Goal: Task Accomplishment & Management: Manage account settings

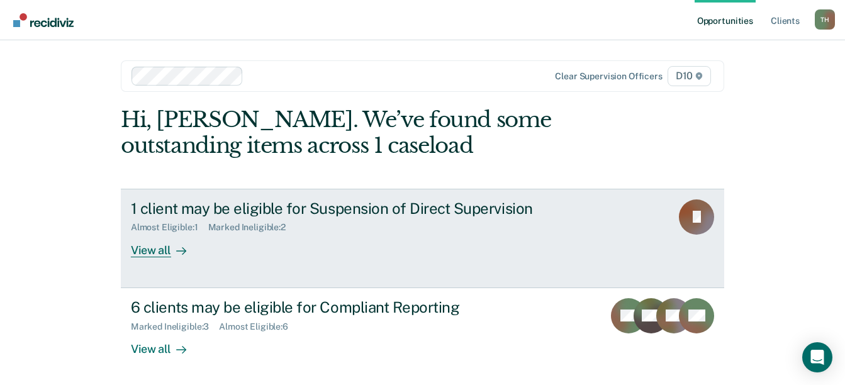
click at [151, 250] on div "View all" at bounding box center [166, 245] width 70 height 25
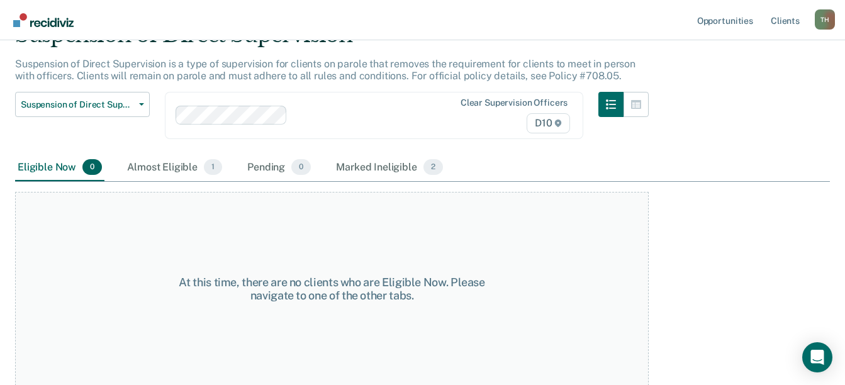
scroll to position [65, 0]
click at [164, 164] on div "Almost Eligible 1" at bounding box center [175, 168] width 100 height 28
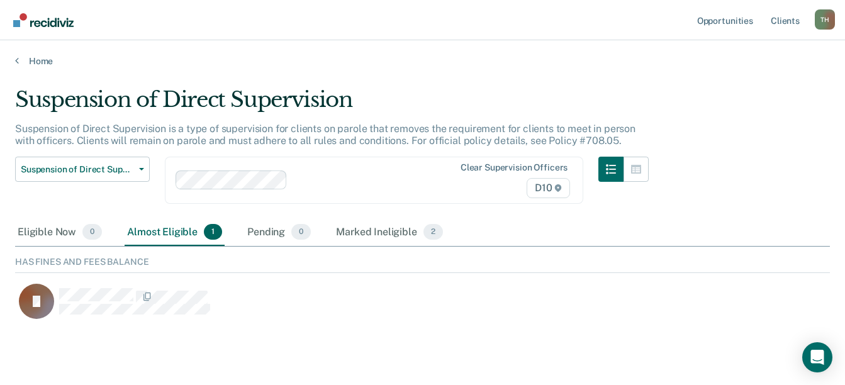
scroll to position [67, 806]
click at [40, 59] on link "Home" at bounding box center [422, 60] width 815 height 11
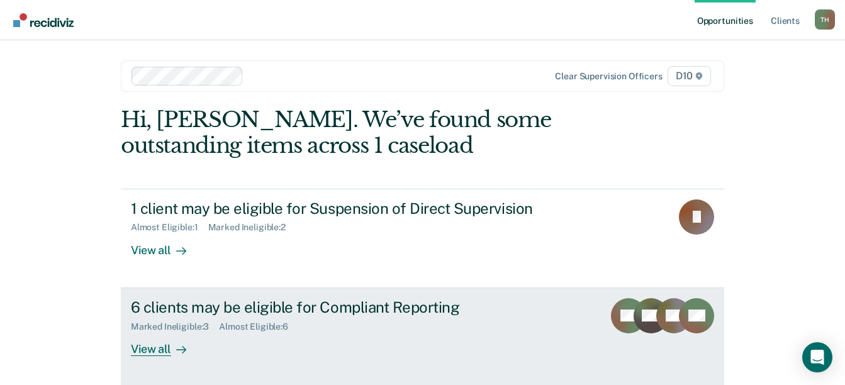
click at [155, 349] on div "View all" at bounding box center [166, 344] width 70 height 25
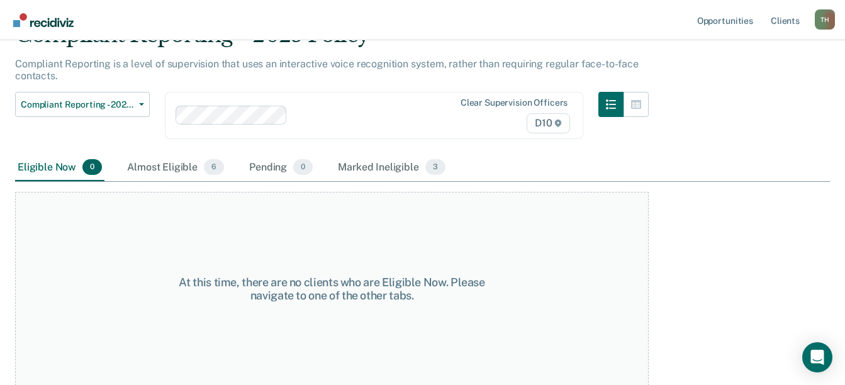
scroll to position [65, 0]
click at [381, 166] on div "Marked Ineligible 3" at bounding box center [391, 168] width 113 height 28
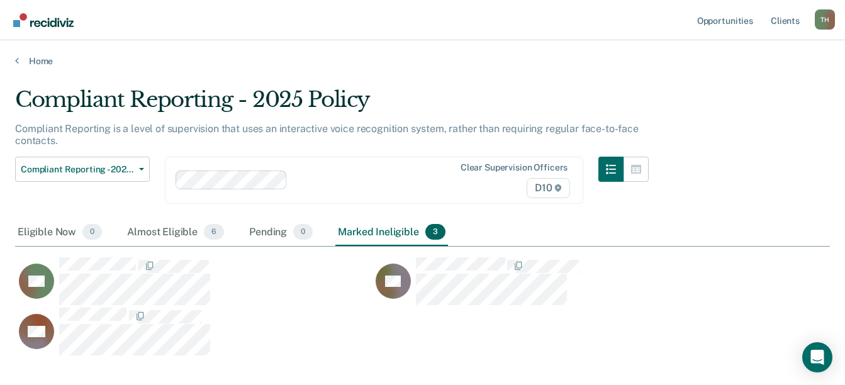
scroll to position [258, 806]
click at [164, 230] on div "Almost Eligible 6" at bounding box center [176, 233] width 102 height 28
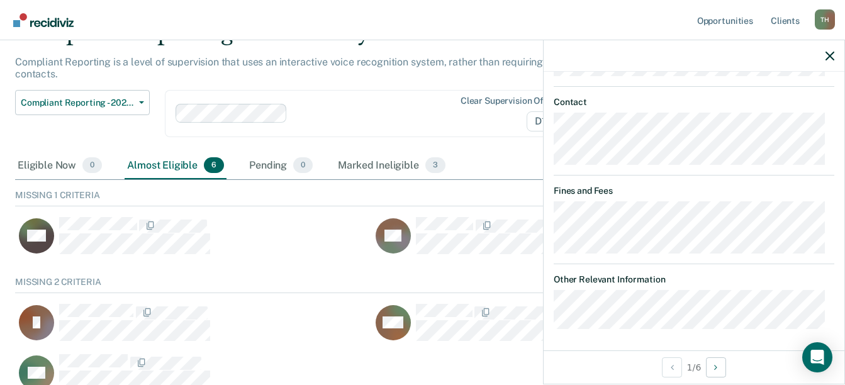
scroll to position [63, 0]
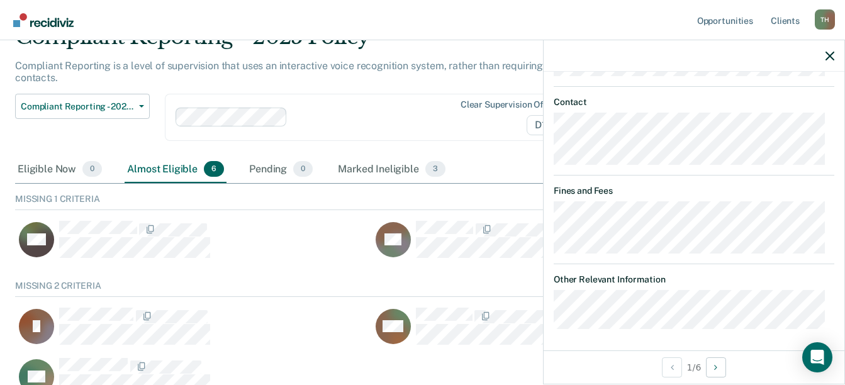
click at [361, 81] on div "Compliant Reporting is a level of supervision that uses an interactive voice re…" at bounding box center [332, 77] width 634 height 34
click at [826, 61] on div at bounding box center [694, 55] width 301 height 31
click at [828, 55] on icon "button" at bounding box center [830, 56] width 9 height 9
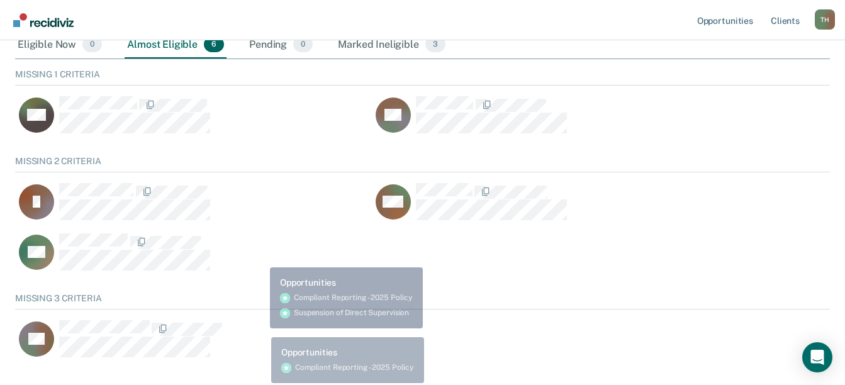
scroll to position [189, 0]
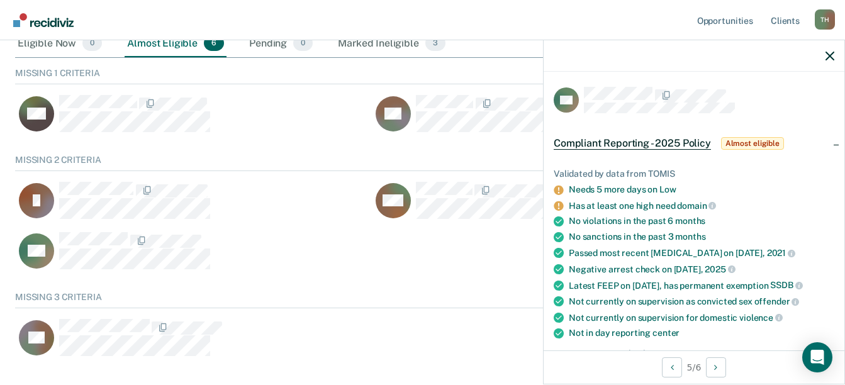
click at [561, 205] on icon at bounding box center [558, 205] width 9 height 9
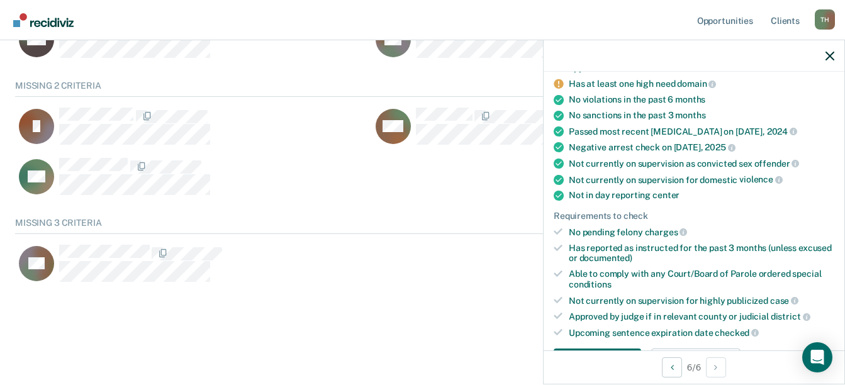
scroll to position [14, 0]
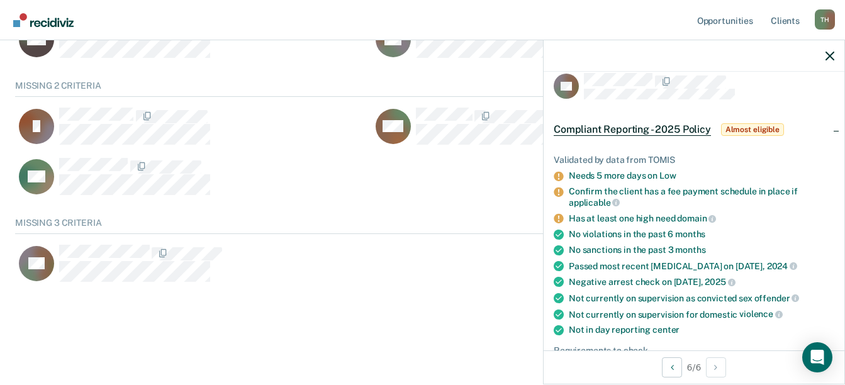
click at [559, 218] on icon at bounding box center [558, 218] width 9 height 9
click at [602, 217] on div "Has at least one high need domain" at bounding box center [702, 218] width 266 height 11
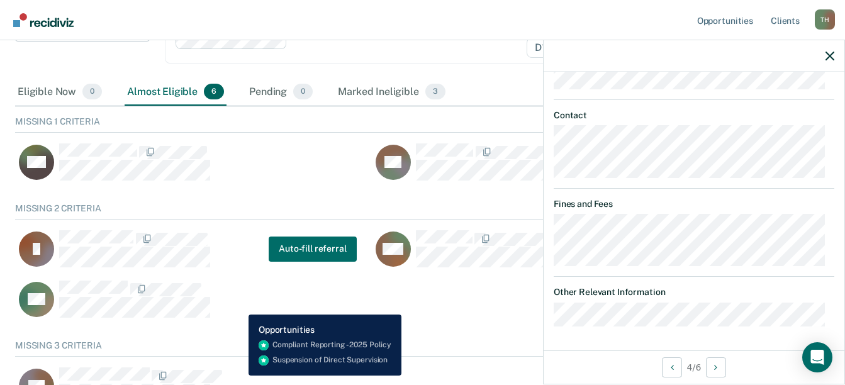
scroll to position [200, 0]
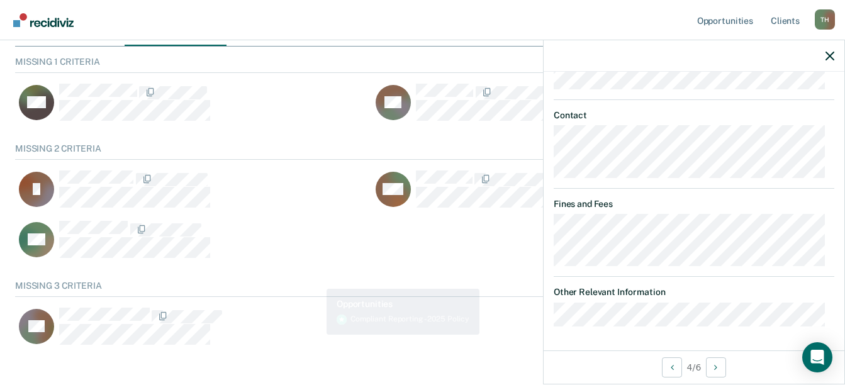
click at [329, 362] on div "Compliant Reporting - 2025 Policy Compliant Reporting is a level of supervision…" at bounding box center [422, 140] width 815 height 507
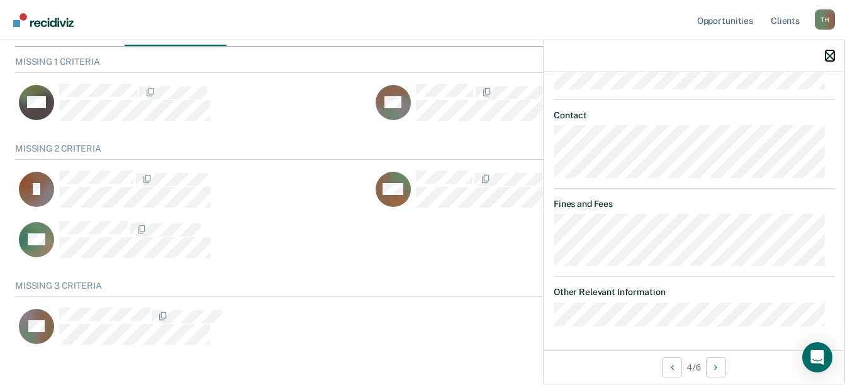
click at [832, 55] on icon "button" at bounding box center [830, 56] width 9 height 9
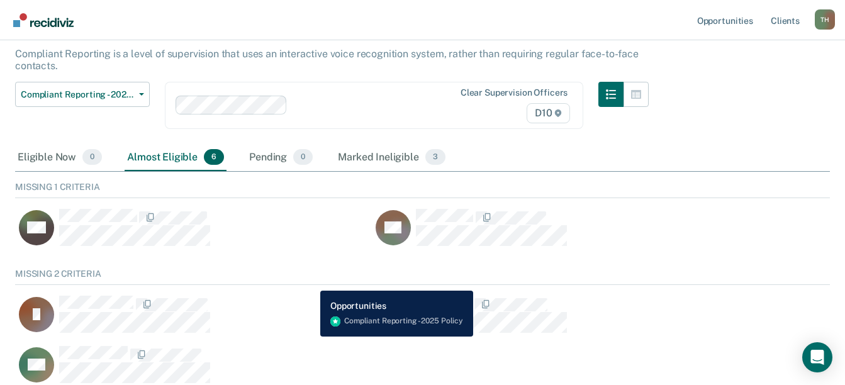
scroll to position [74, 0]
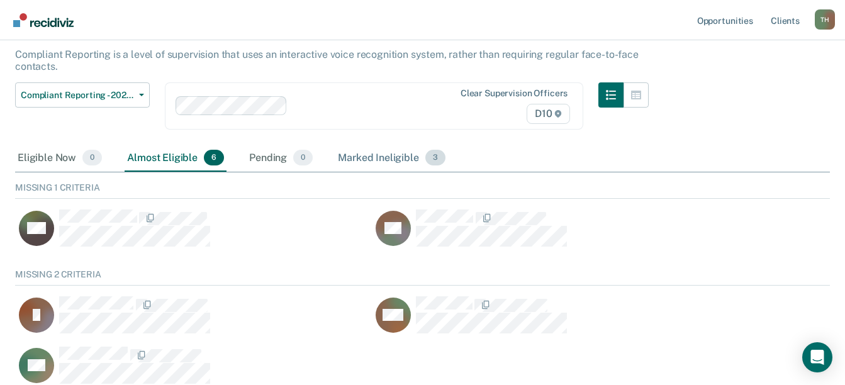
click at [397, 158] on div "Marked Ineligible 3" at bounding box center [391, 159] width 113 height 28
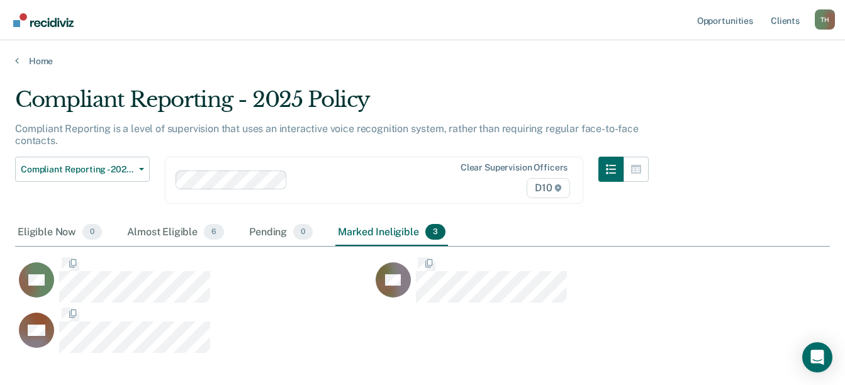
scroll to position [258, 806]
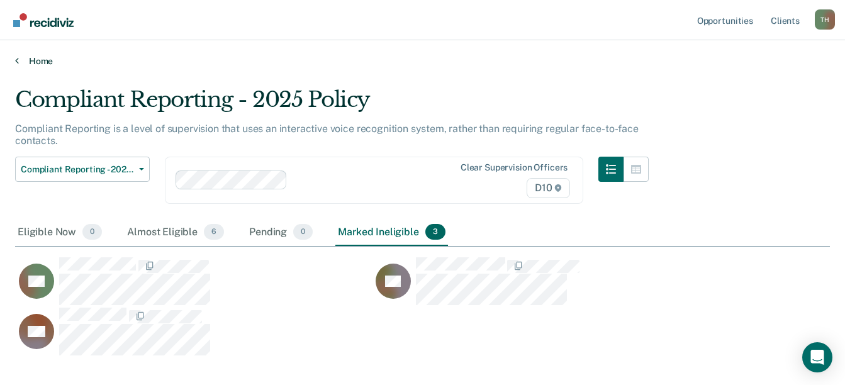
click at [48, 64] on link "Home" at bounding box center [422, 60] width 815 height 11
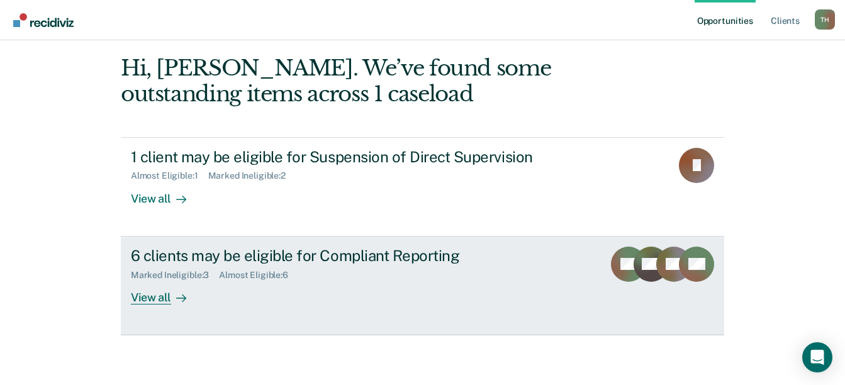
scroll to position [52, 0]
click at [154, 301] on div "View all" at bounding box center [166, 291] width 70 height 25
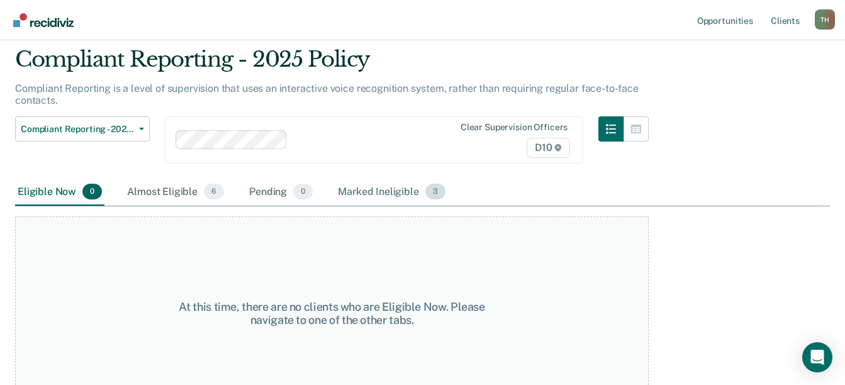
scroll to position [65, 0]
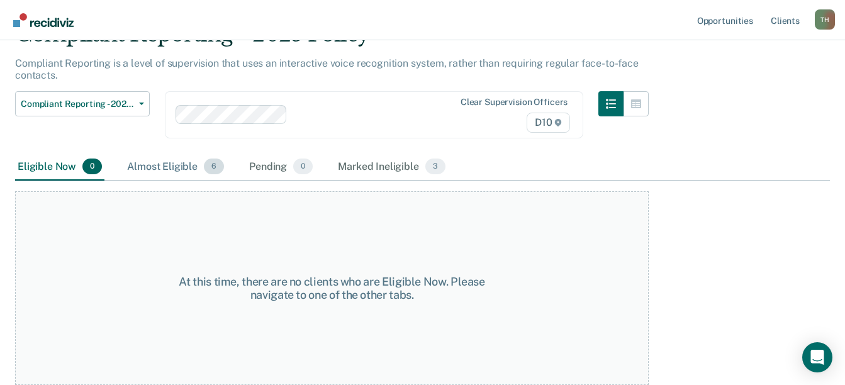
click at [160, 170] on div "Almost Eligible 6" at bounding box center [176, 168] width 102 height 28
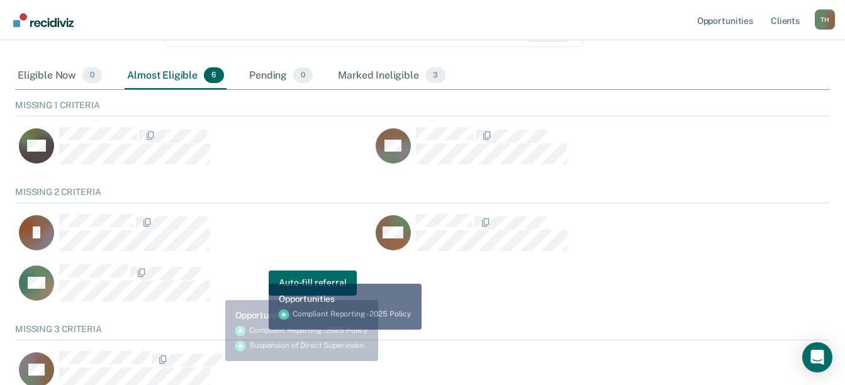
scroll to position [157, 0]
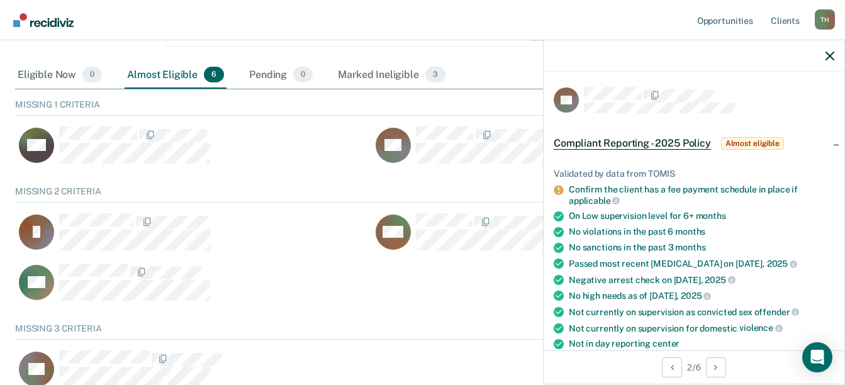
click at [752, 144] on span "Almost eligible" at bounding box center [752, 143] width 63 height 13
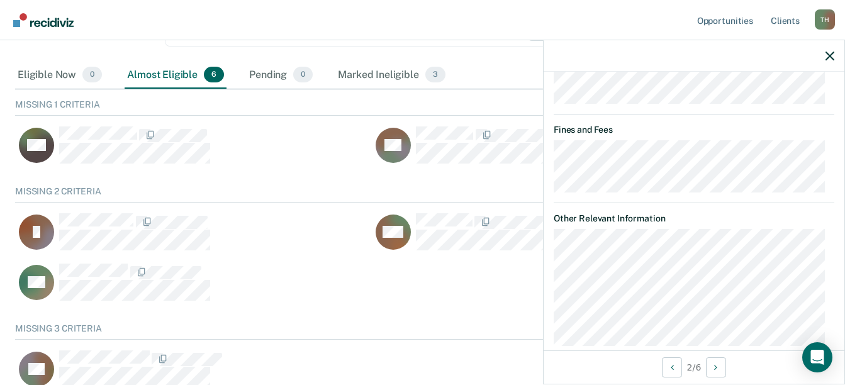
scroll to position [397, 0]
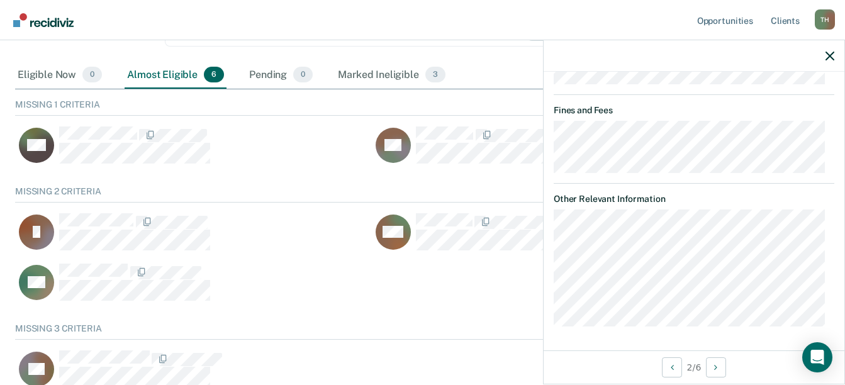
click at [378, 334] on div "Missing 3 Criteria" at bounding box center [422, 332] width 815 height 16
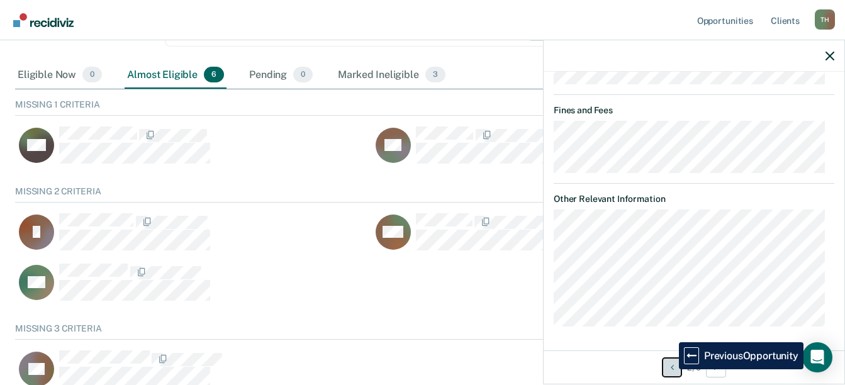
click at [671, 369] on icon "Previous Opportunity" at bounding box center [672, 367] width 3 height 9
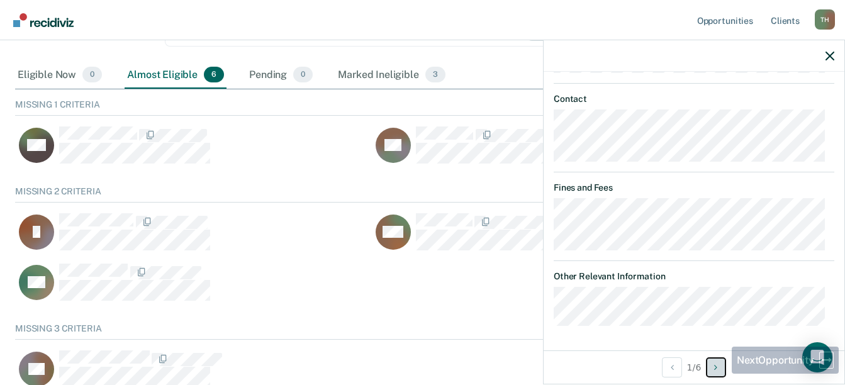
click at [720, 371] on button "Next Opportunity" at bounding box center [716, 367] width 20 height 20
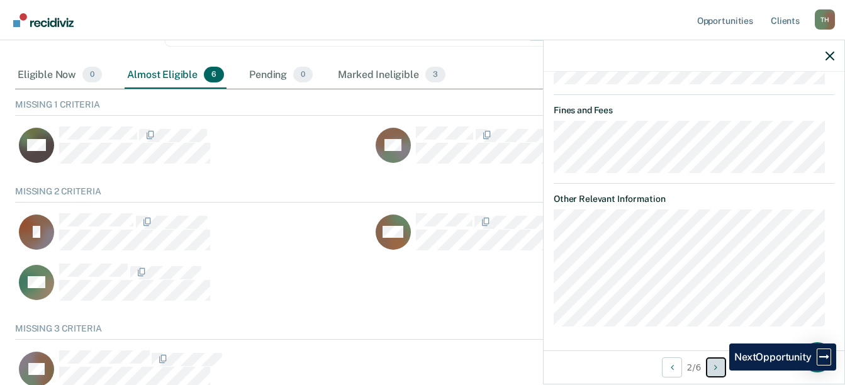
click at [720, 371] on button "Next Opportunity" at bounding box center [716, 367] width 20 height 20
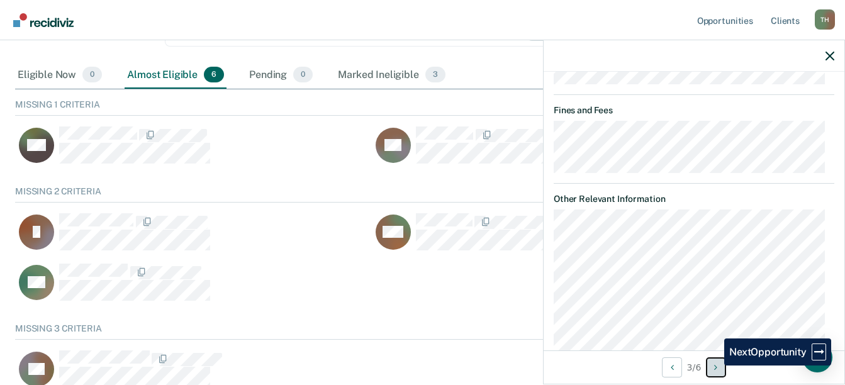
click at [715, 366] on button "Next Opportunity" at bounding box center [716, 367] width 20 height 20
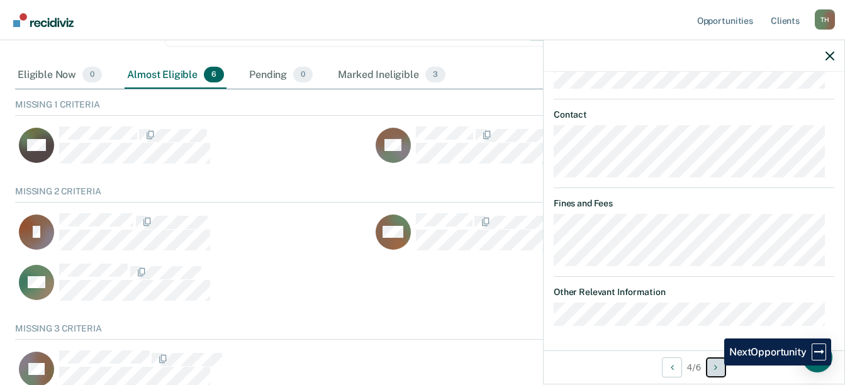
click at [715, 366] on button "Next Opportunity" at bounding box center [716, 367] width 20 height 20
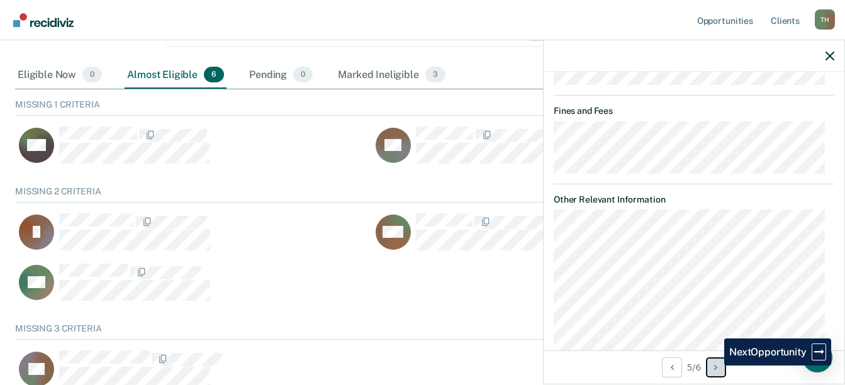
click at [715, 366] on button "Next Opportunity" at bounding box center [716, 367] width 20 height 20
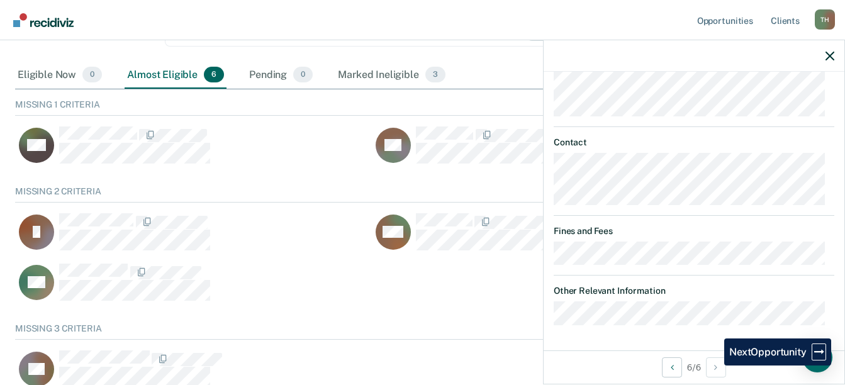
scroll to position [275, 0]
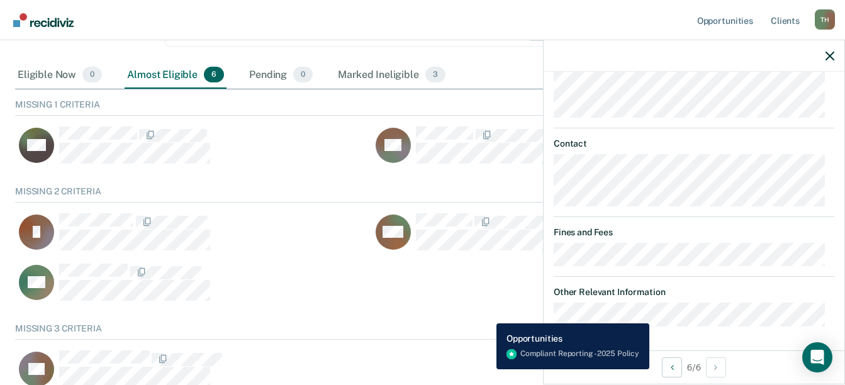
drag, startPoint x: 487, startPoint y: 369, endPoint x: 506, endPoint y: 365, distance: 19.4
click at [487, 370] on div "CS Auto-fill referral" at bounding box center [364, 369] width 698 height 38
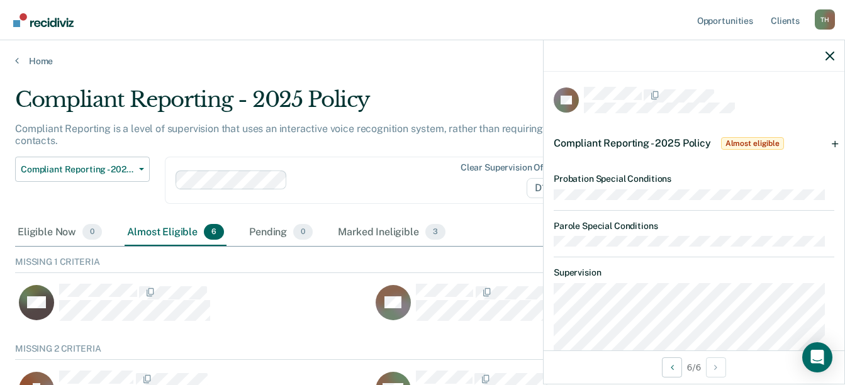
scroll to position [63, 0]
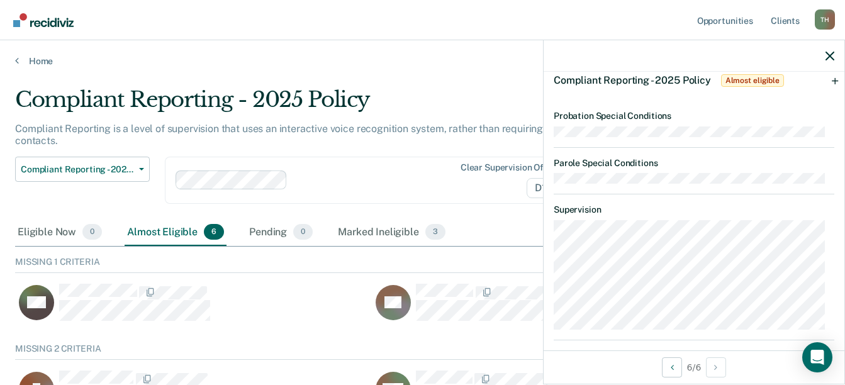
click at [749, 84] on span "Almost eligible" at bounding box center [752, 80] width 63 height 13
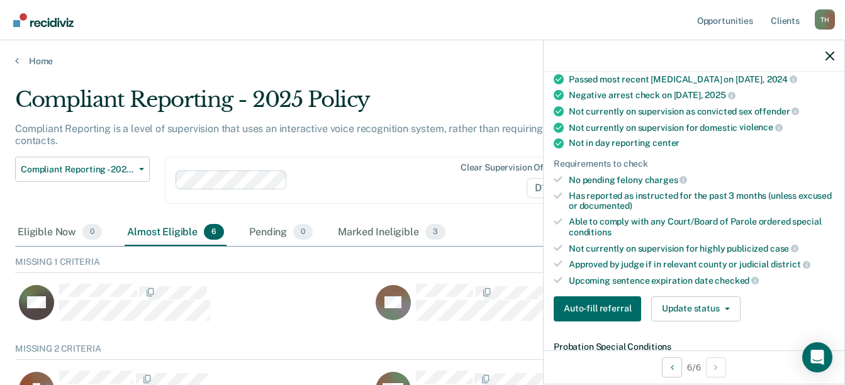
scroll to position [315, 0]
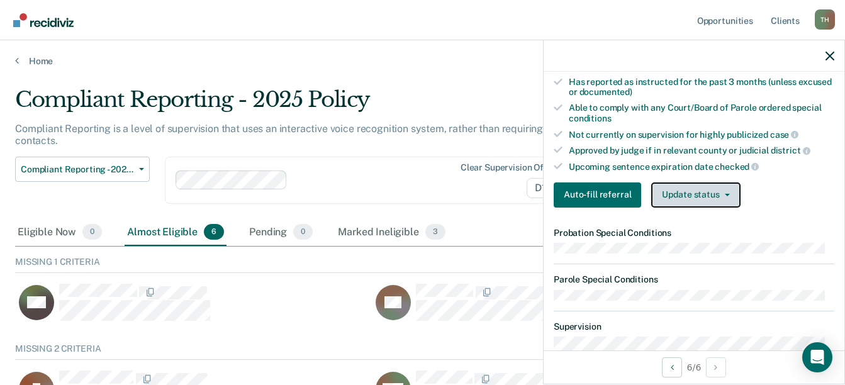
click at [729, 194] on button "Update status" at bounding box center [695, 195] width 89 height 25
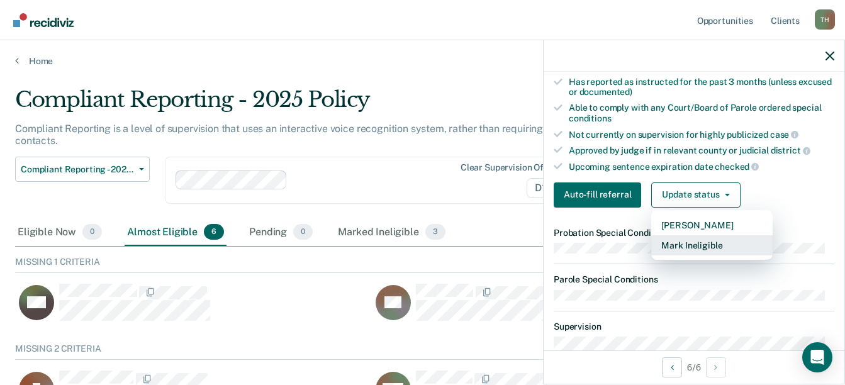
click at [703, 245] on button "Mark Ineligible" at bounding box center [711, 245] width 121 height 20
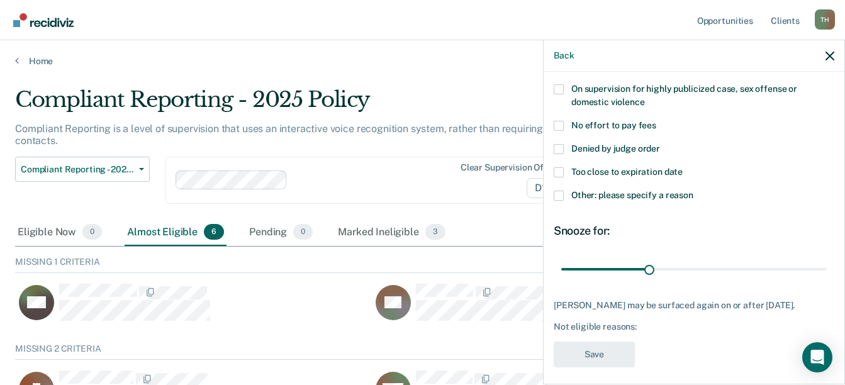
scroll to position [194, 0]
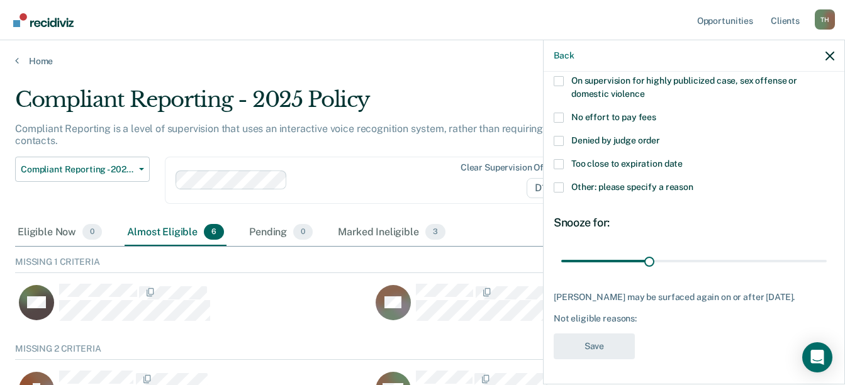
click at [558, 183] on span at bounding box center [559, 188] width 10 height 10
click at [694, 183] on input "Other: please specify a reason" at bounding box center [694, 183] width 0 height 0
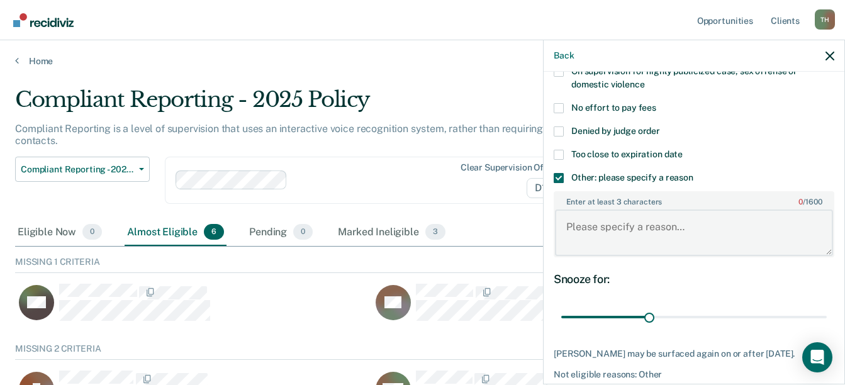
click at [612, 238] on textarea "Enter at least 3 characters 0 / 1600" at bounding box center [694, 233] width 278 height 47
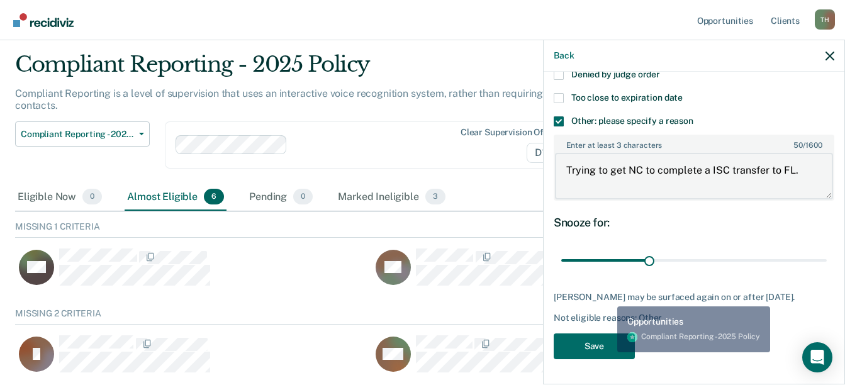
scroll to position [63, 0]
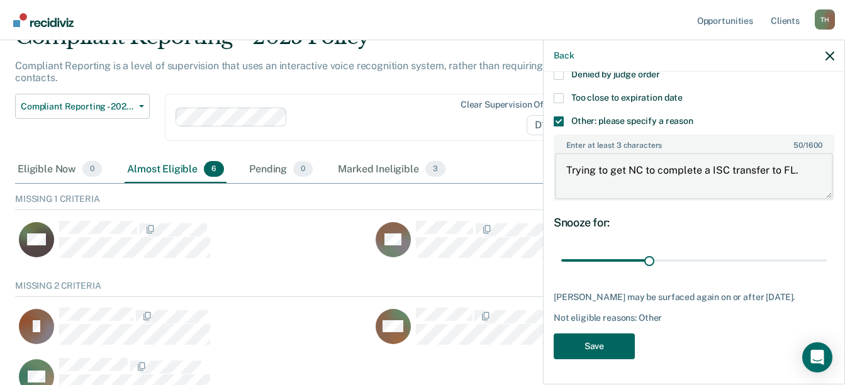
type textarea "Trying to get NC to complete a ISC transfer to FL."
click at [597, 341] on button "Save" at bounding box center [594, 347] width 81 height 26
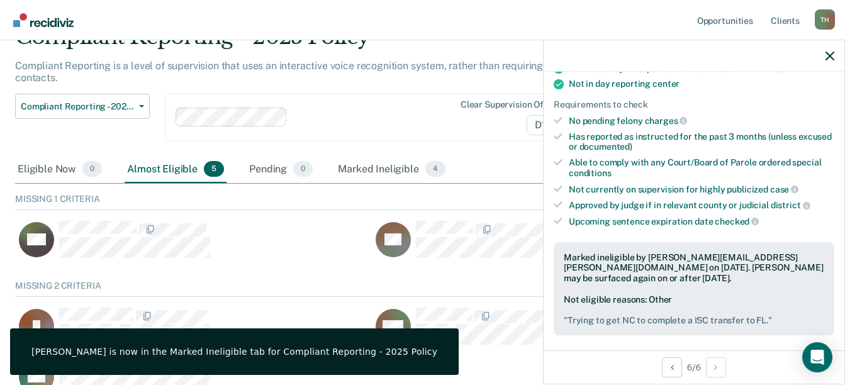
click at [833, 48] on div at bounding box center [694, 55] width 301 height 31
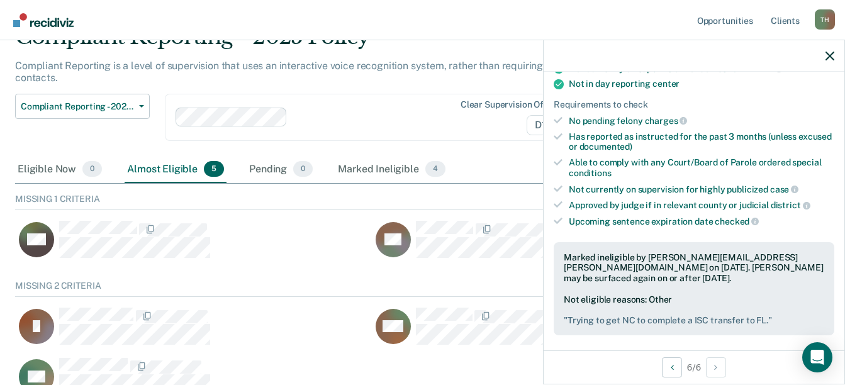
click at [828, 50] on div at bounding box center [694, 55] width 301 height 31
click at [833, 56] on icon "button" at bounding box center [830, 56] width 9 height 9
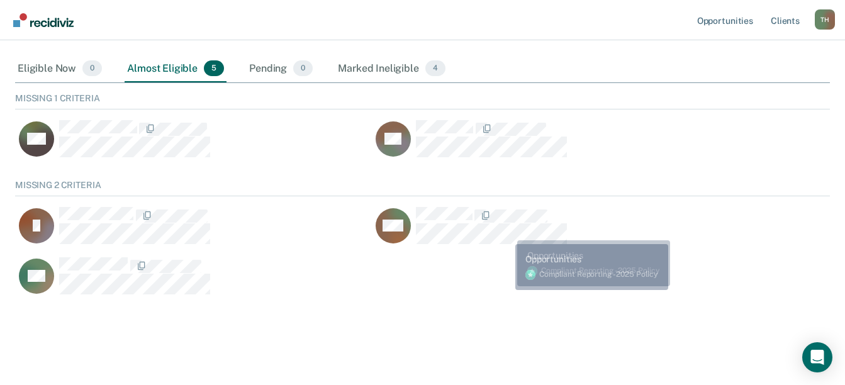
scroll to position [176, 0]
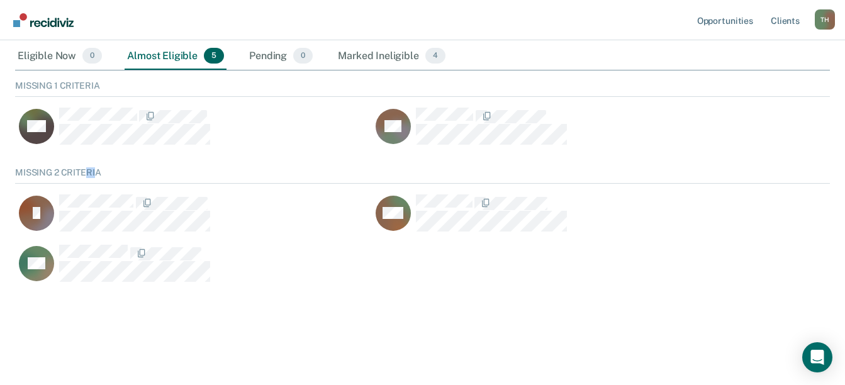
drag, startPoint x: 89, startPoint y: 173, endPoint x: 116, endPoint y: 175, distance: 27.1
click at [116, 175] on div "Missing 2 Criteria" at bounding box center [422, 175] width 815 height 16
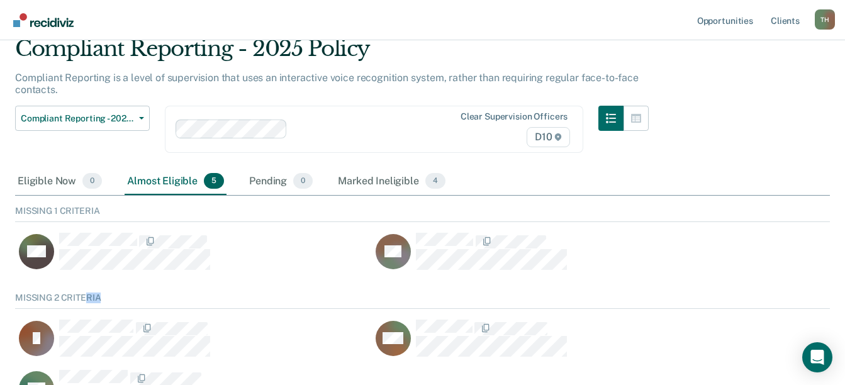
scroll to position [50, 0]
click at [347, 179] on div "Marked Ineligible 4" at bounding box center [391, 183] width 113 height 28
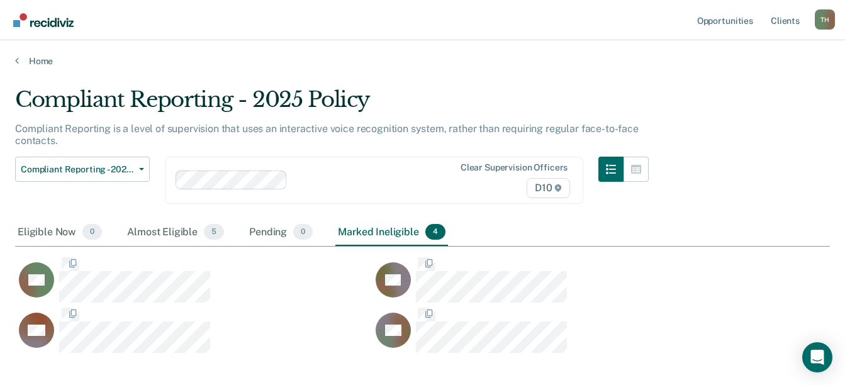
scroll to position [258, 806]
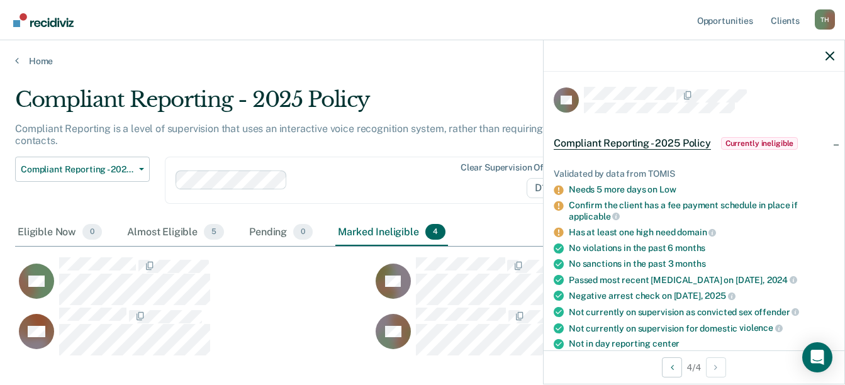
click at [765, 143] on span "Currently ineligible" at bounding box center [759, 143] width 77 height 13
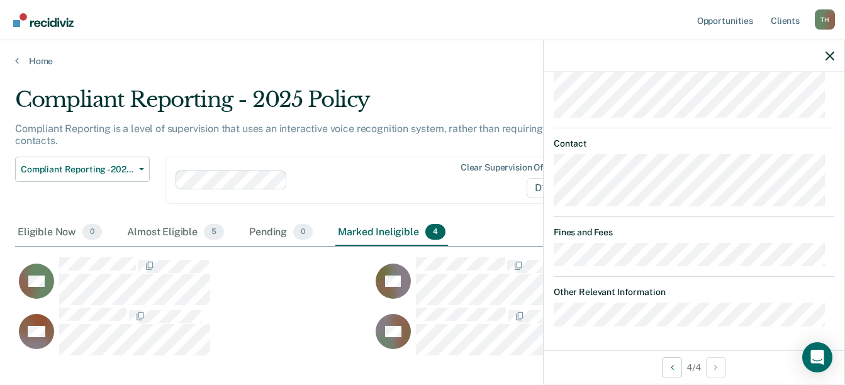
scroll to position [0, 0]
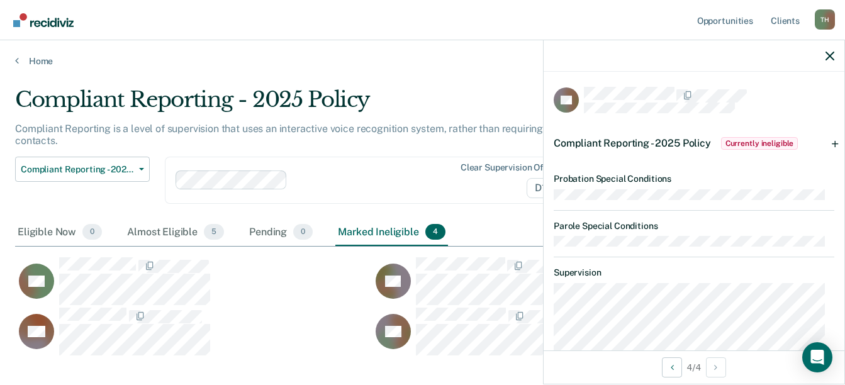
click at [828, 142] on div "Compliant Reporting - 2025 Policy Currently ineligible" at bounding box center [694, 143] width 301 height 40
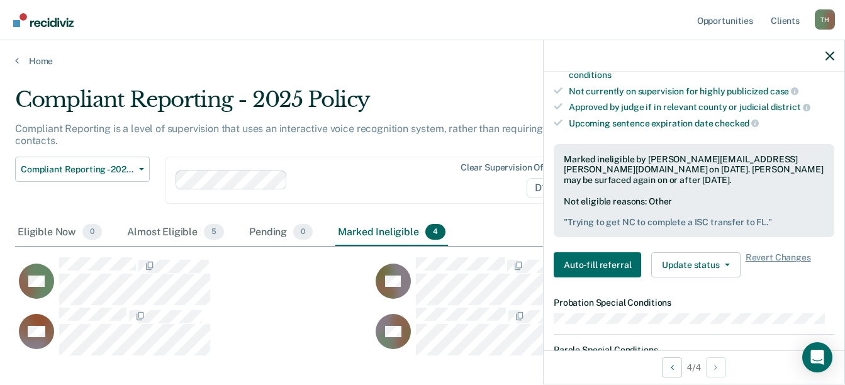
scroll to position [378, 0]
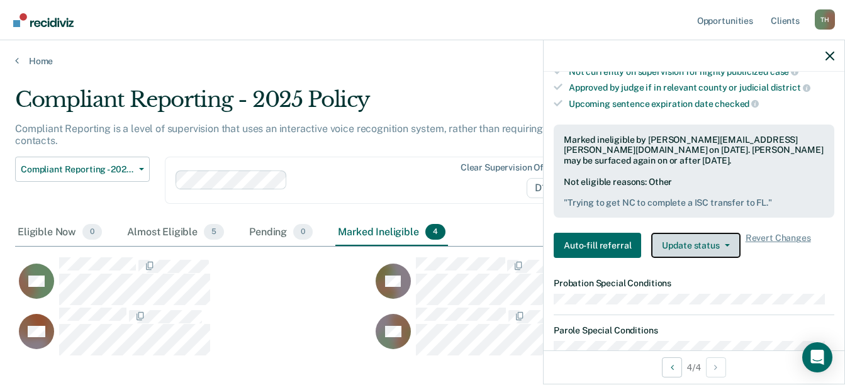
click at [690, 250] on button "Update status" at bounding box center [695, 245] width 89 height 25
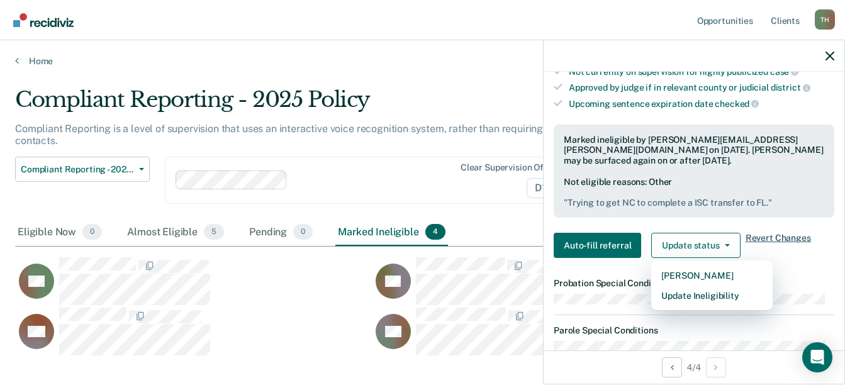
click at [765, 233] on span "Revert Changes" at bounding box center [778, 245] width 65 height 25
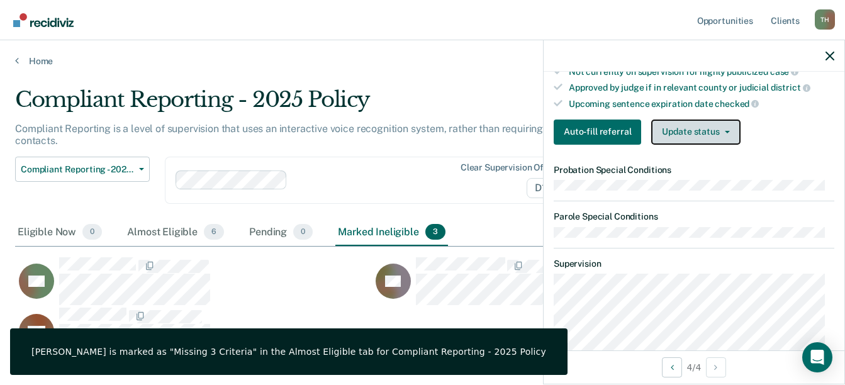
click at [723, 137] on button "Update status" at bounding box center [695, 132] width 89 height 25
click at [814, 137] on div "Auto-fill referral Update status [PERSON_NAME] Mark Ineligible" at bounding box center [694, 132] width 281 height 25
click at [831, 55] on icon "button" at bounding box center [830, 56] width 9 height 9
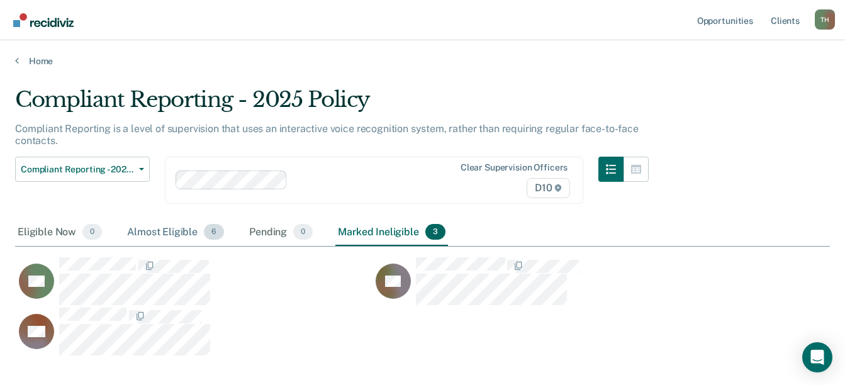
click at [172, 234] on div "Almost Eligible 6" at bounding box center [176, 233] width 102 height 28
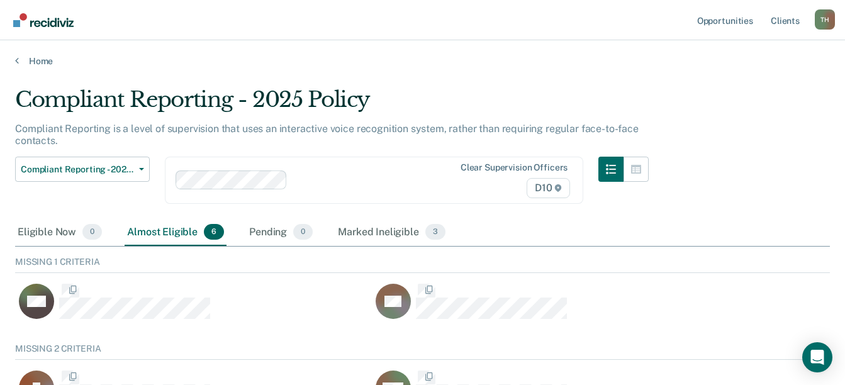
scroll to position [67, 806]
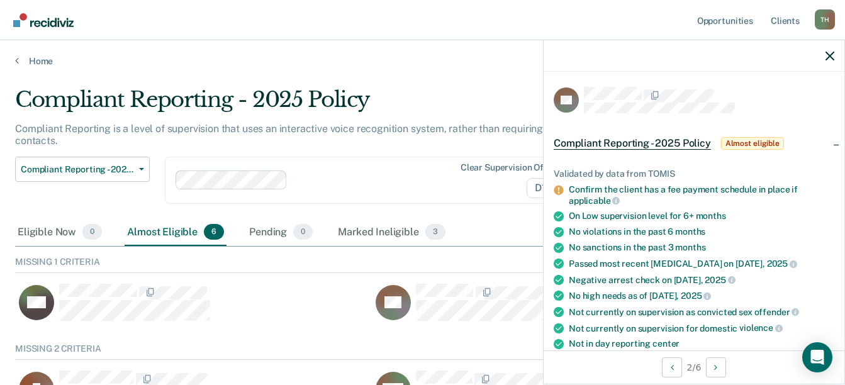
click at [755, 141] on span "Almost eligible" at bounding box center [752, 143] width 63 height 13
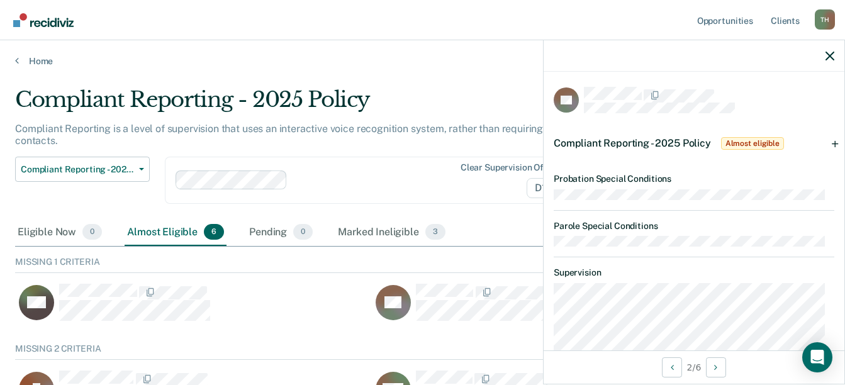
click at [755, 141] on span "Almost eligible" at bounding box center [752, 143] width 63 height 13
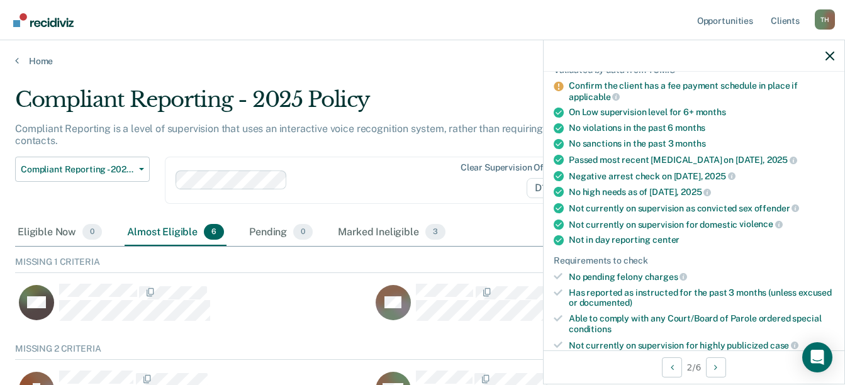
scroll to position [378, 0]
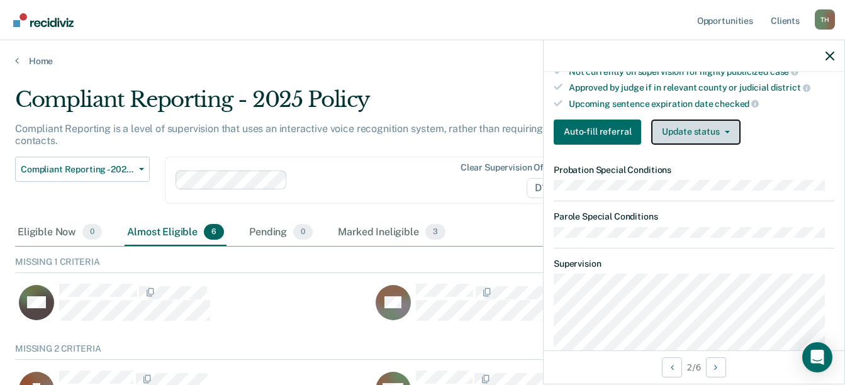
click at [692, 137] on button "Update status" at bounding box center [695, 132] width 89 height 25
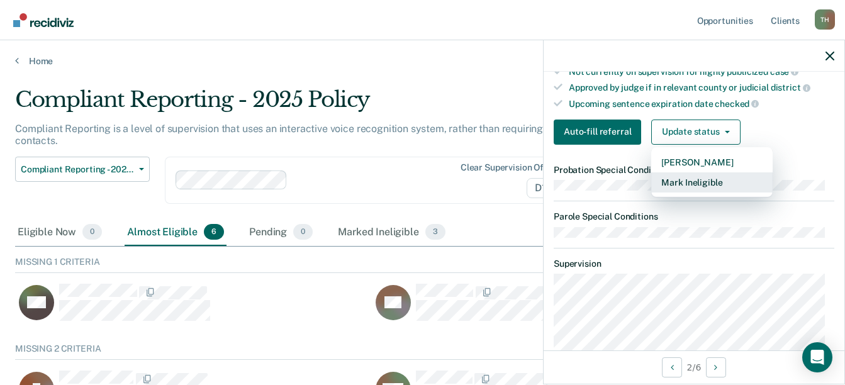
click at [692, 176] on button "Mark Ineligible" at bounding box center [711, 182] width 121 height 20
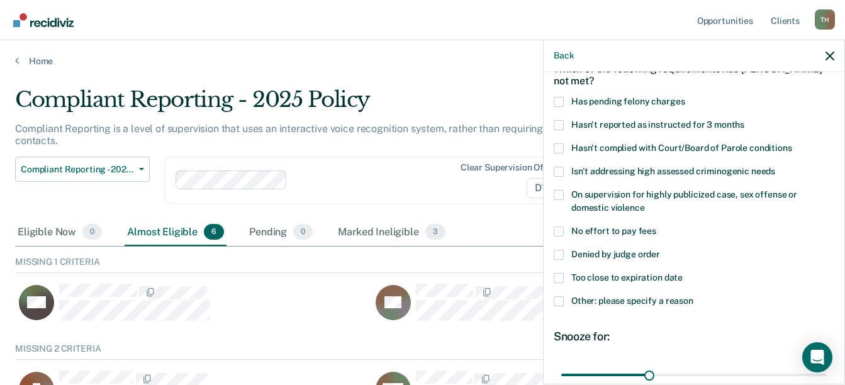
scroll to position [183, 0]
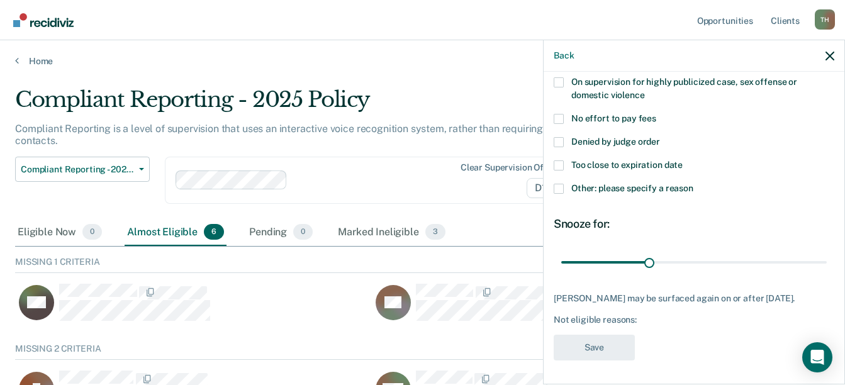
click at [558, 185] on span at bounding box center [559, 189] width 10 height 10
click at [694, 184] on input "Other: please specify a reason" at bounding box center [694, 184] width 0 height 0
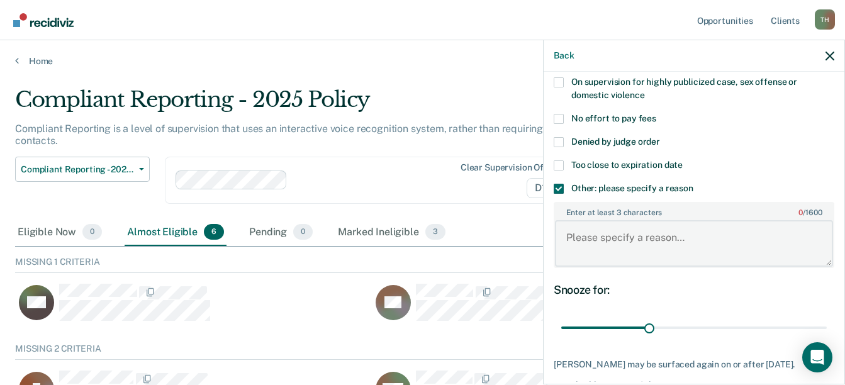
click at [628, 244] on textarea "Enter at least 3 characters 0 / 1600" at bounding box center [694, 243] width 278 height 47
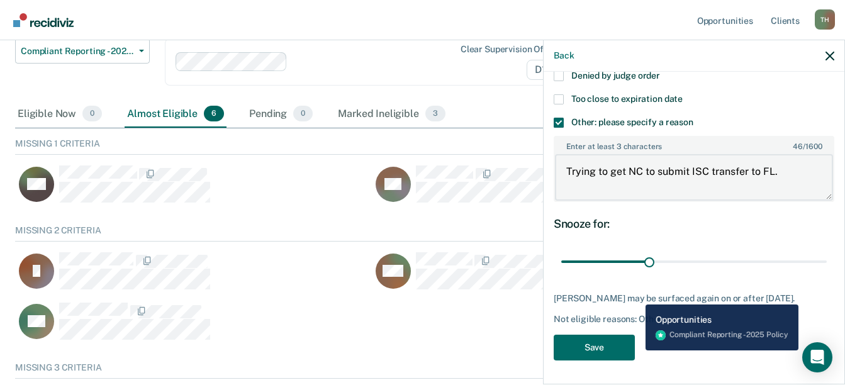
scroll to position [126, 0]
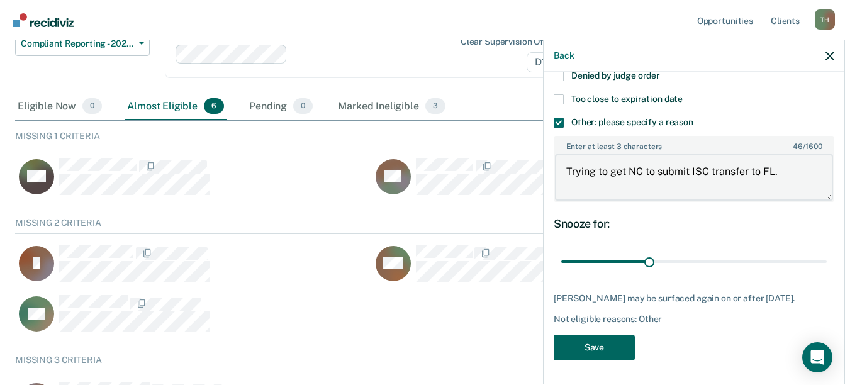
type textarea "Trying to get NC to submit ISC transfer to FL."
click at [583, 345] on button "Save" at bounding box center [594, 348] width 81 height 26
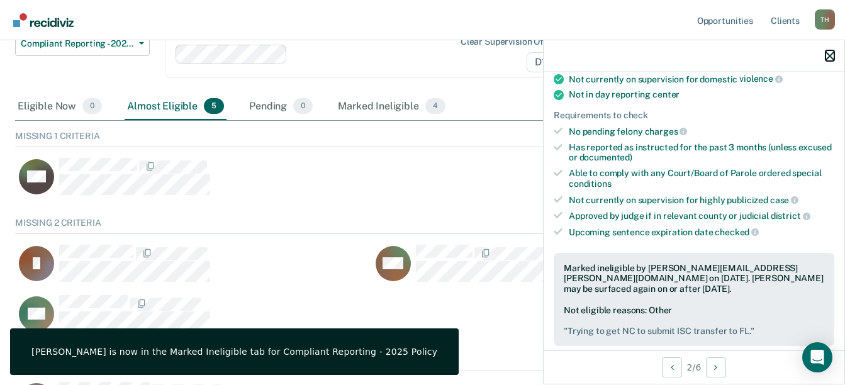
click at [833, 53] on icon "button" at bounding box center [830, 56] width 9 height 9
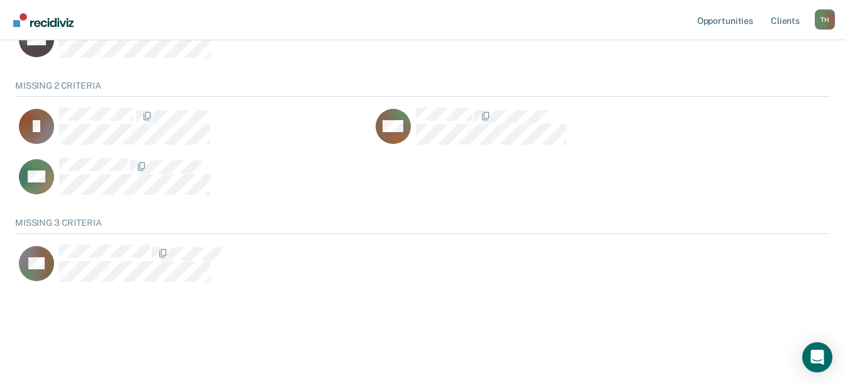
scroll to position [74, 0]
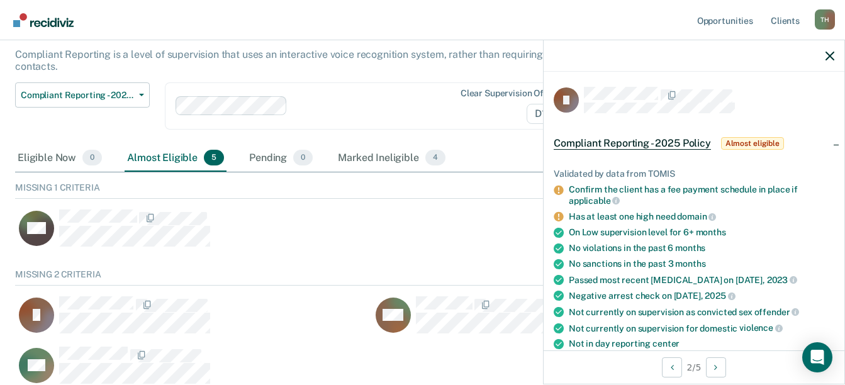
click at [757, 141] on span "Almost eligible" at bounding box center [752, 143] width 63 height 13
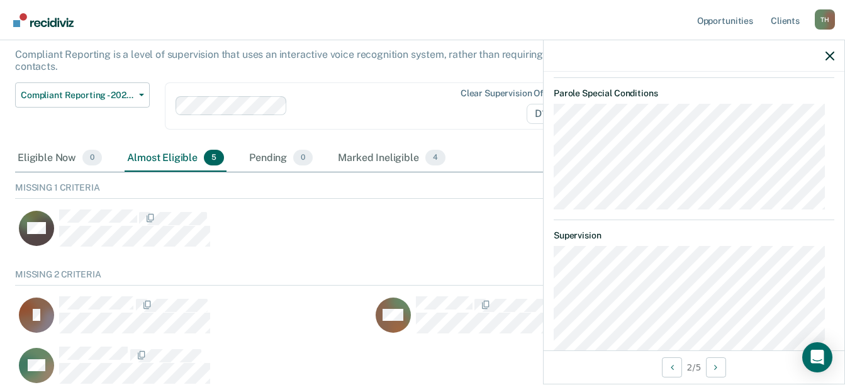
scroll to position [0, 0]
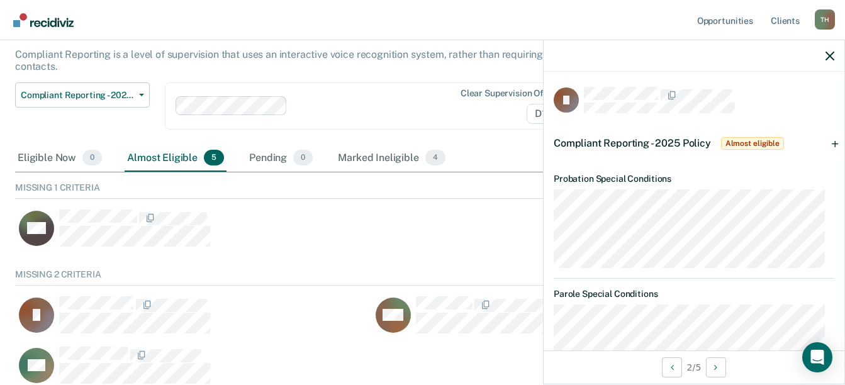
click at [771, 144] on span "Almost eligible" at bounding box center [752, 143] width 63 height 13
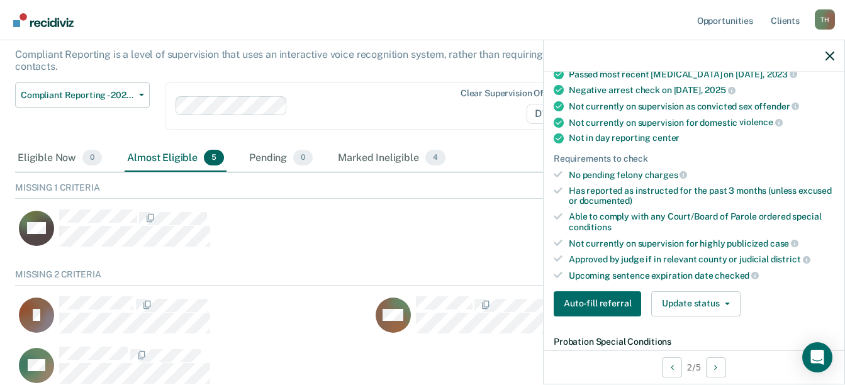
scroll to position [252, 0]
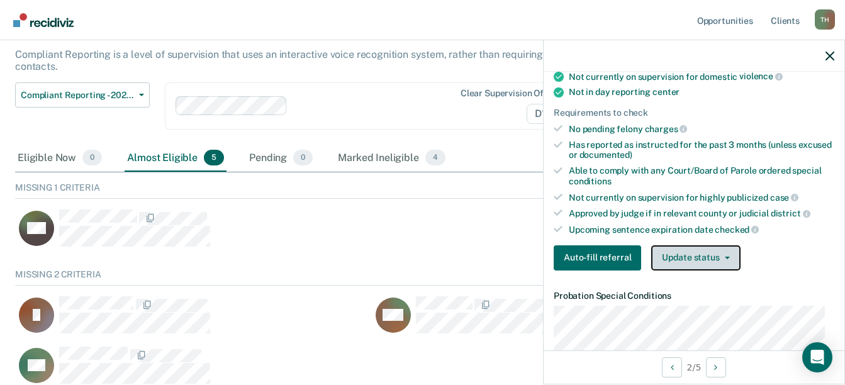
click at [725, 257] on icon "button" at bounding box center [727, 258] width 5 height 3
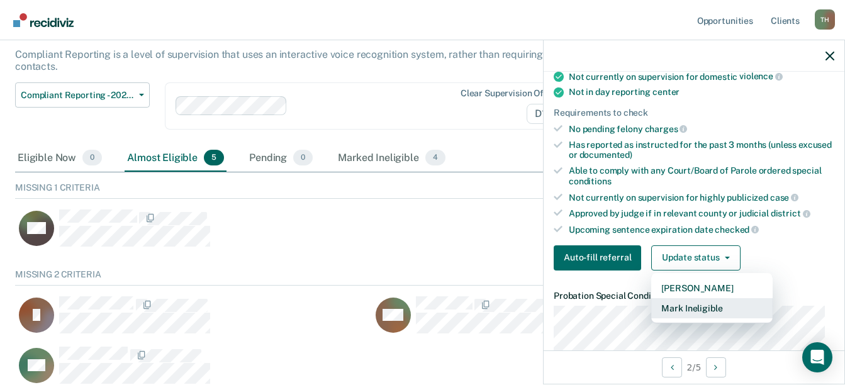
click at [724, 305] on button "Mark Ineligible" at bounding box center [711, 308] width 121 height 20
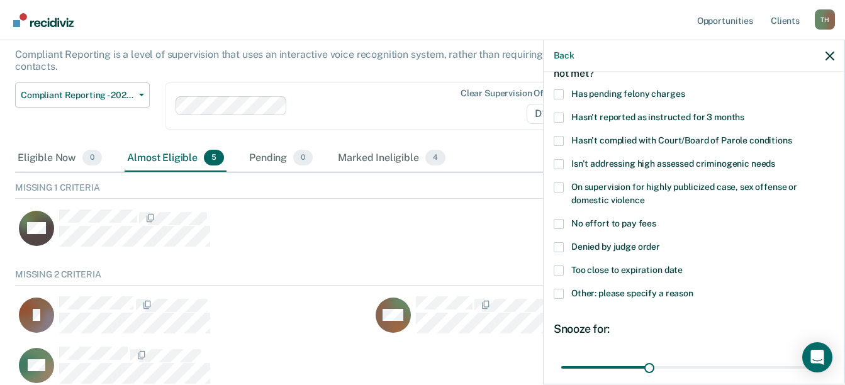
scroll to position [57, 0]
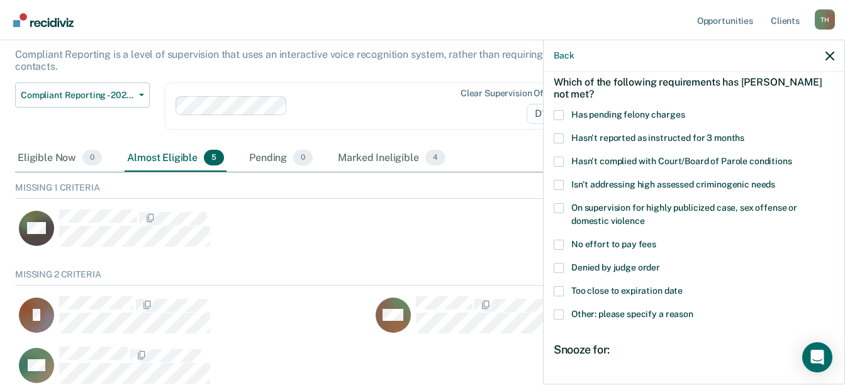
click at [565, 314] on label "Other: please specify a reason" at bounding box center [694, 316] width 281 height 13
click at [694, 310] on input "Other: please specify a reason" at bounding box center [694, 310] width 0 height 0
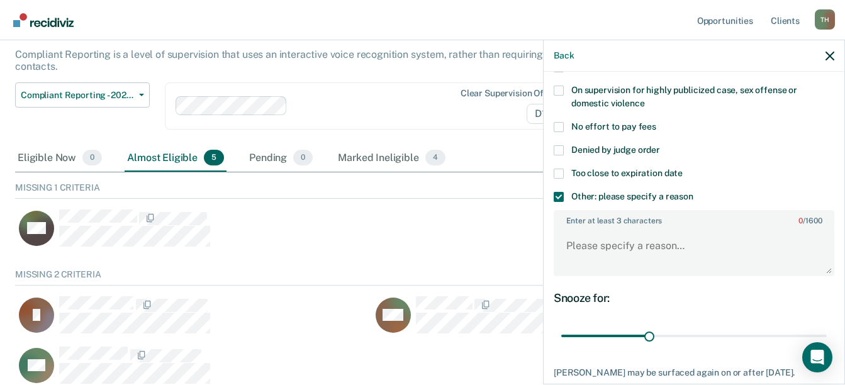
scroll to position [183, 0]
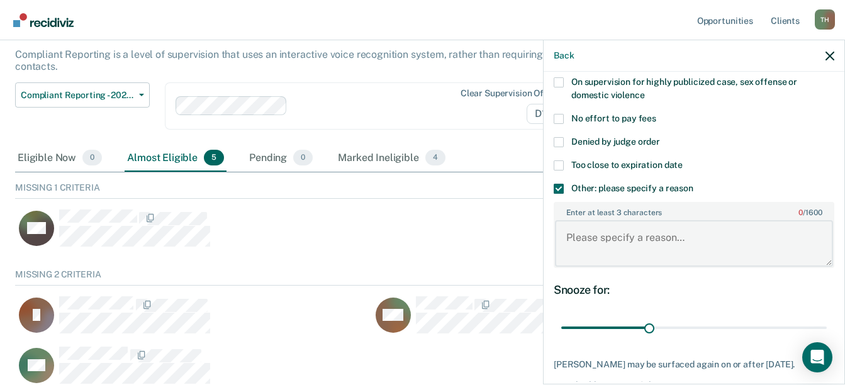
click at [619, 235] on textarea "Enter at least 3 characters 0 / 1600" at bounding box center [694, 243] width 278 height 47
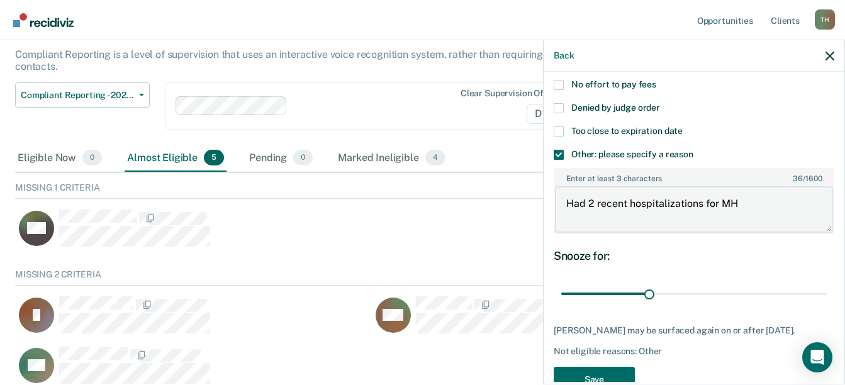
scroll to position [246, 0]
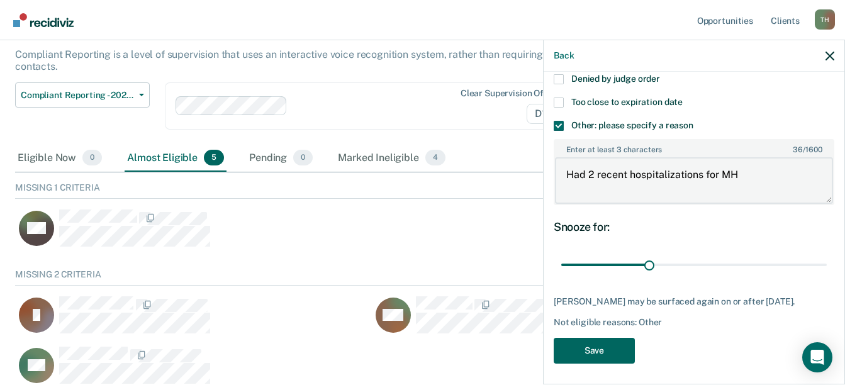
type textarea "Had 2 recent hospitalizations for MH"
click at [595, 352] on button "Save" at bounding box center [594, 351] width 81 height 26
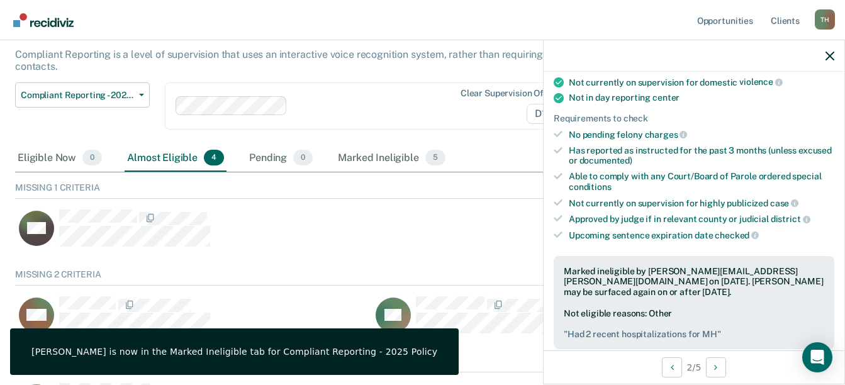
click at [431, 105] on div at bounding box center [373, 106] width 160 height 14
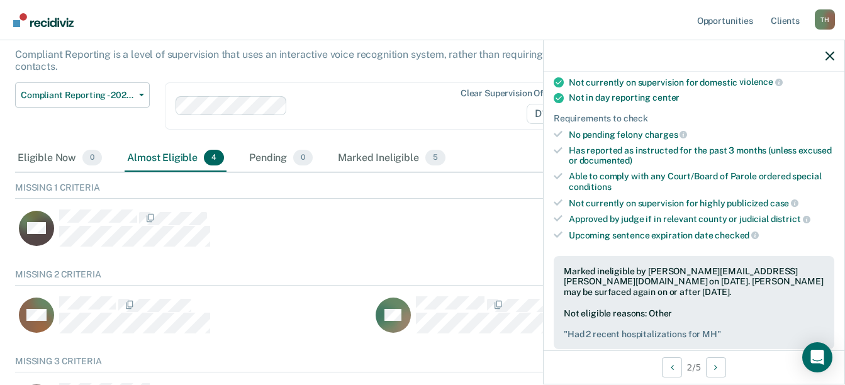
click at [99, 131] on div "Compliant Reporting - 2025 Policy Supervision Level Downgrade Suspension of Dir…" at bounding box center [82, 113] width 135 height 62
click at [830, 58] on icon "button" at bounding box center [830, 56] width 9 height 9
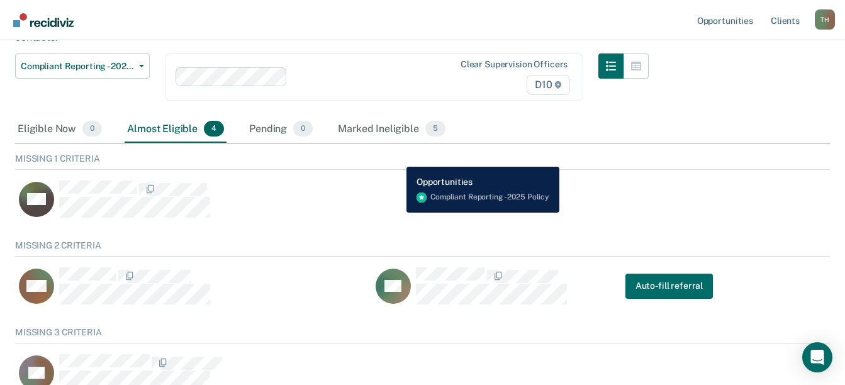
scroll to position [0, 0]
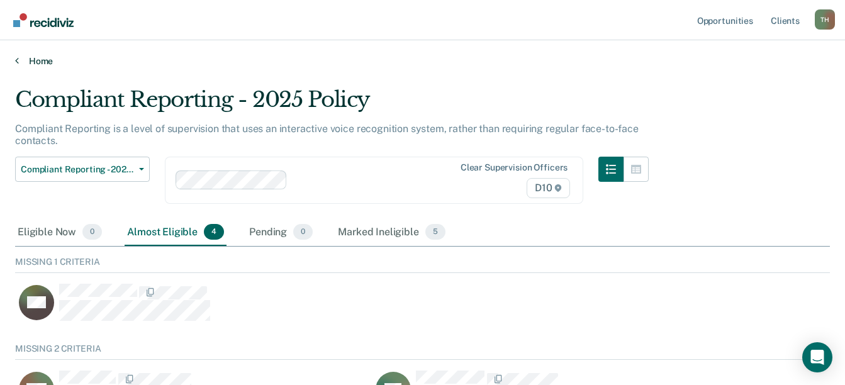
click at [44, 57] on link "Home" at bounding box center [422, 60] width 815 height 11
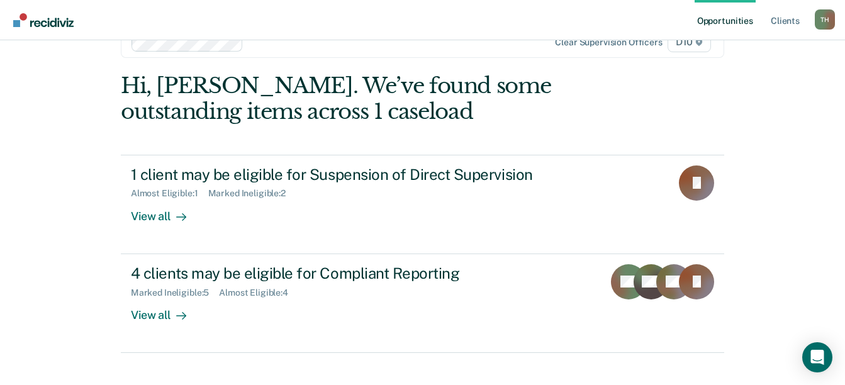
scroll to position [52, 0]
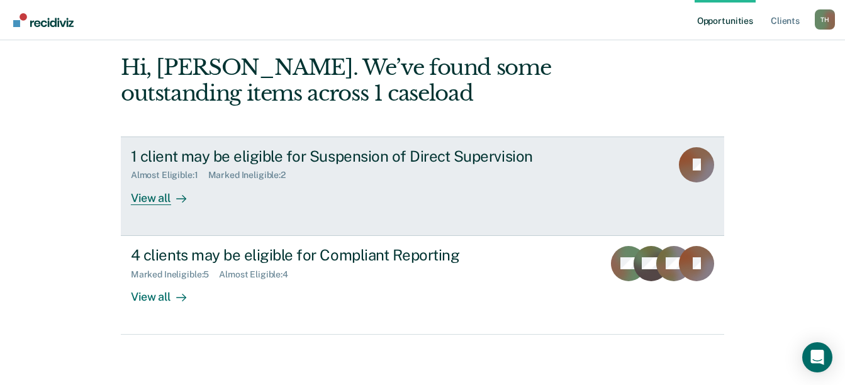
click at [149, 203] on div "View all" at bounding box center [166, 193] width 70 height 25
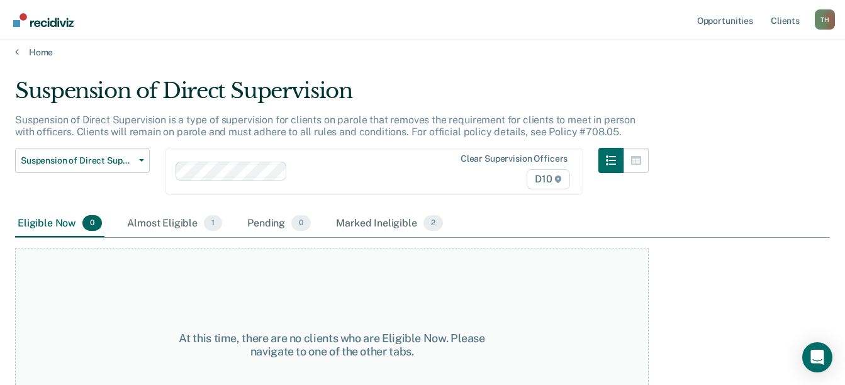
scroll to position [63, 0]
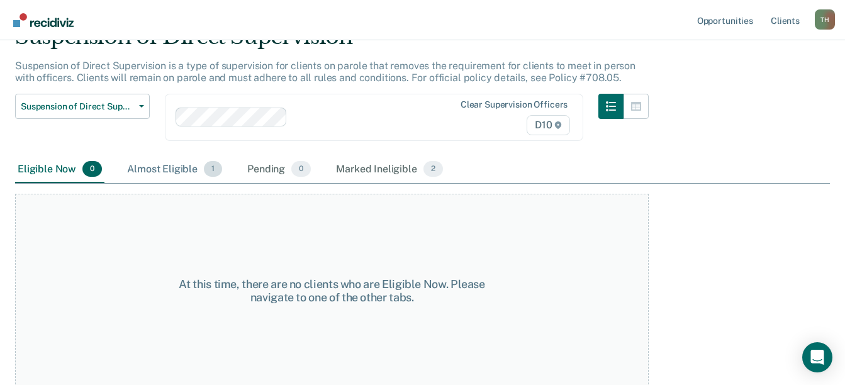
click at [184, 175] on div "Almost Eligible 1" at bounding box center [175, 170] width 100 height 28
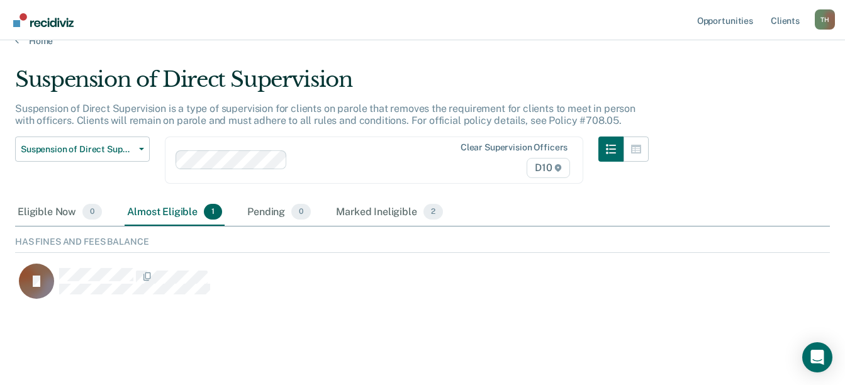
scroll to position [39, 0]
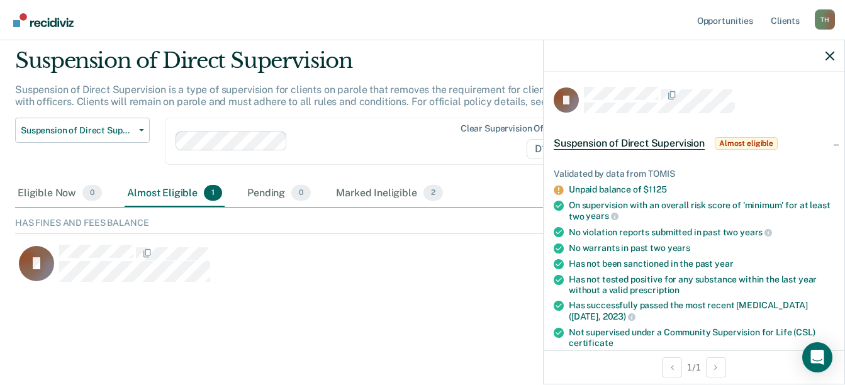
click at [768, 144] on span "Almost eligible" at bounding box center [746, 143] width 63 height 13
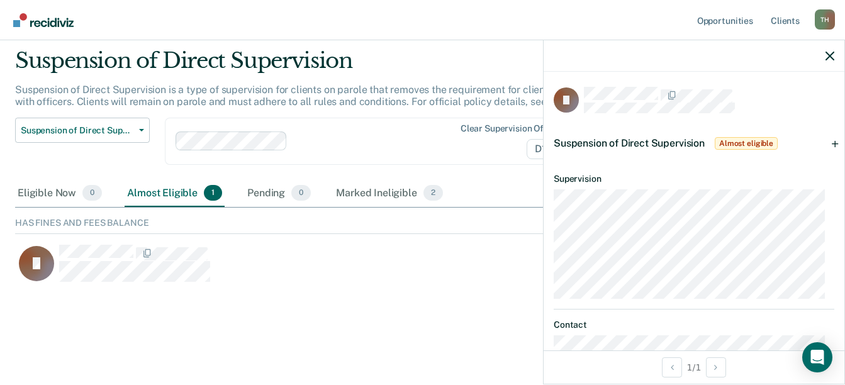
click at [825, 145] on div "Suspension of Direct Supervision Almost eligible" at bounding box center [694, 143] width 301 height 40
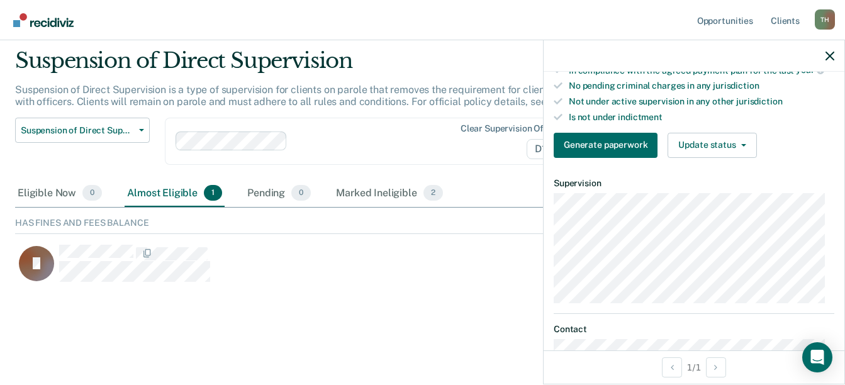
scroll to position [441, 0]
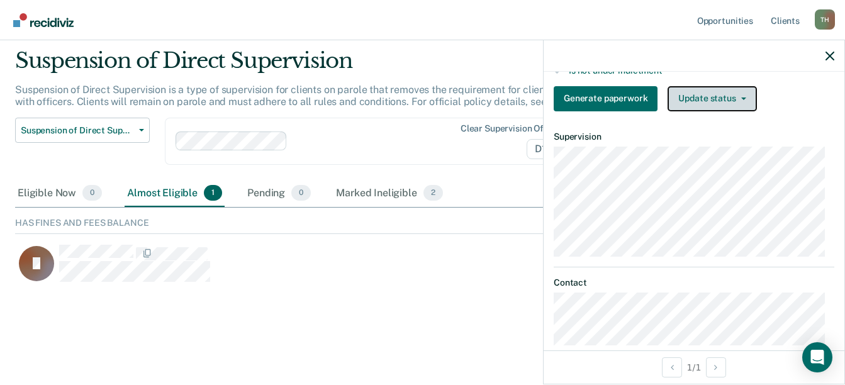
click at [745, 94] on button "Update status" at bounding box center [712, 98] width 89 height 25
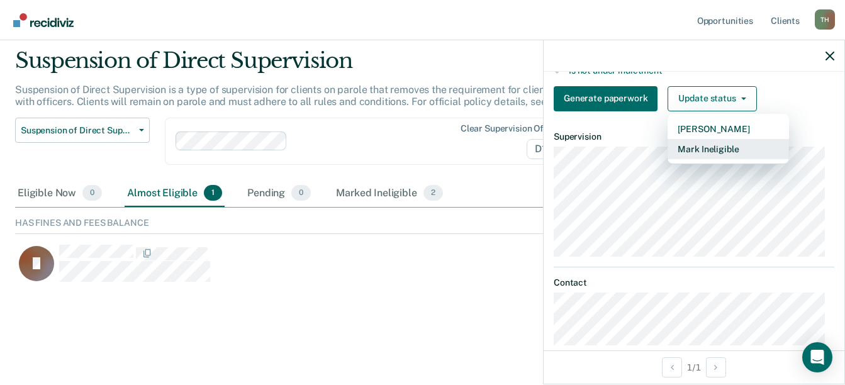
click at [724, 152] on button "Mark Ineligible" at bounding box center [728, 149] width 121 height 20
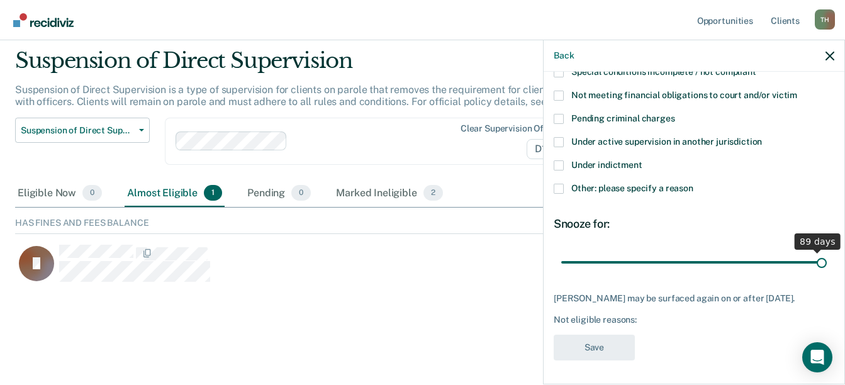
drag, startPoint x: 646, startPoint y: 264, endPoint x: 821, endPoint y: 266, distance: 174.4
type input "90"
click at [821, 266] on input "range" at bounding box center [694, 262] width 266 height 22
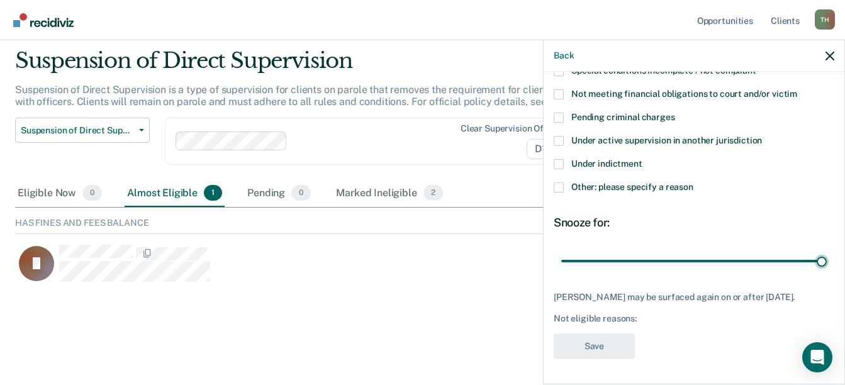
scroll to position [157, 0]
click at [562, 183] on span at bounding box center [559, 188] width 10 height 10
click at [694, 183] on input "Other: please specify a reason" at bounding box center [694, 183] width 0 height 0
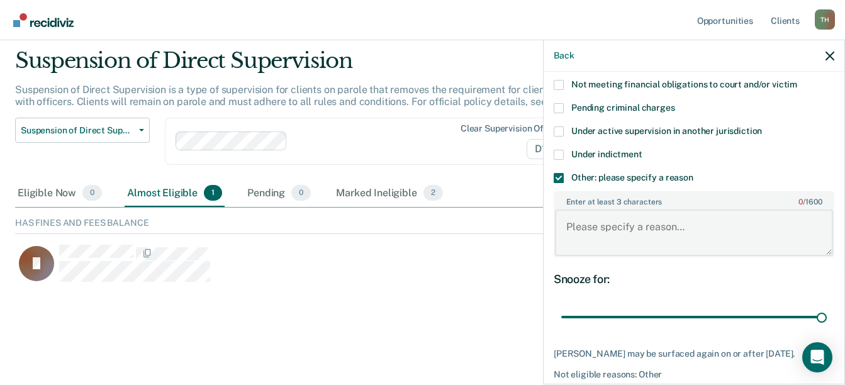
click at [587, 238] on textarea "Enter at least 3 characters 0 / 1600" at bounding box center [694, 233] width 278 height 47
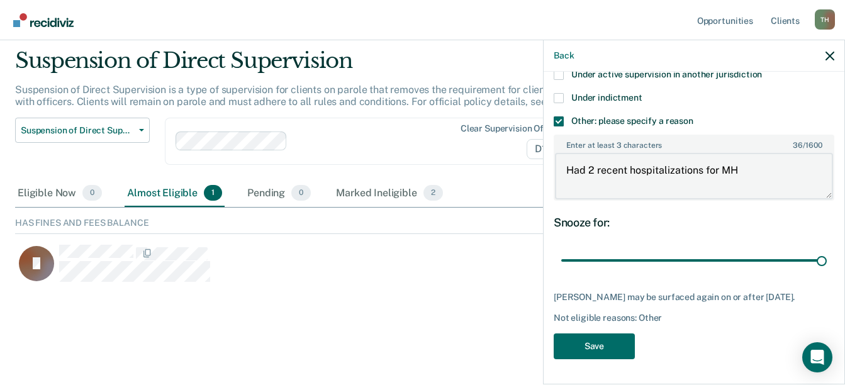
scroll to position [223, 0]
type textarea "Had 2 recent hospitalizations for MH"
click at [611, 351] on button "Save" at bounding box center [594, 347] width 81 height 26
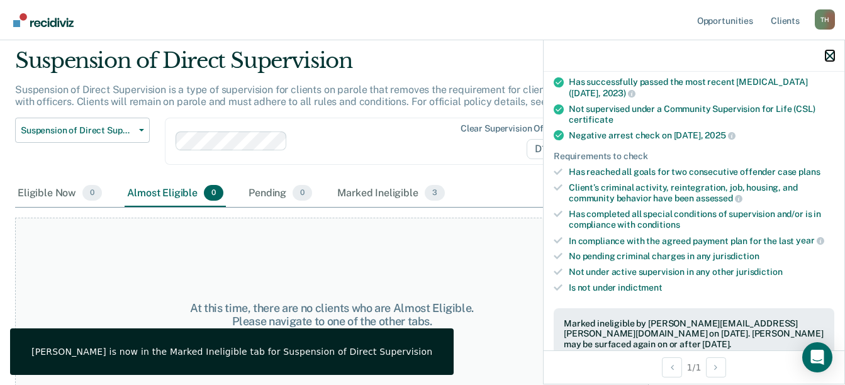
click at [833, 53] on icon "button" at bounding box center [830, 56] width 9 height 9
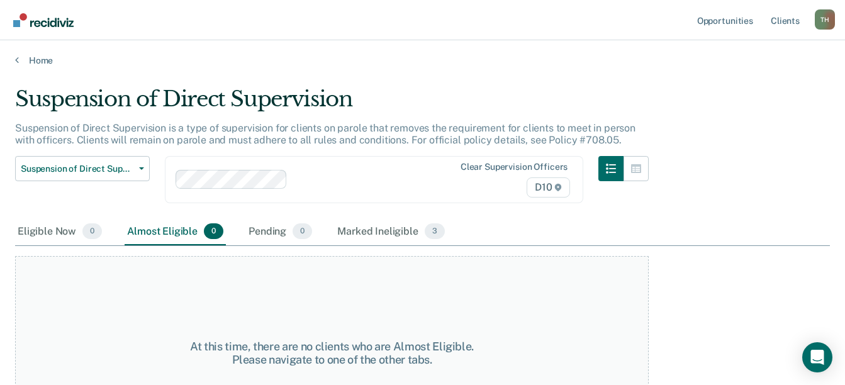
scroll to position [0, 0]
drag, startPoint x: 135, startPoint y: 95, endPoint x: 130, endPoint y: 103, distance: 9.6
click at [130, 103] on div "Suspension of Direct Supervision" at bounding box center [332, 105] width 634 height 36
click at [30, 63] on link "Home" at bounding box center [422, 60] width 815 height 11
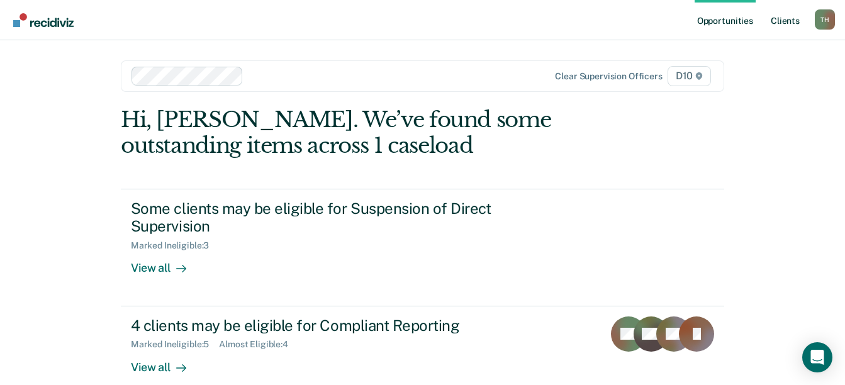
click at [794, 17] on link "Client s" at bounding box center [785, 20] width 34 height 40
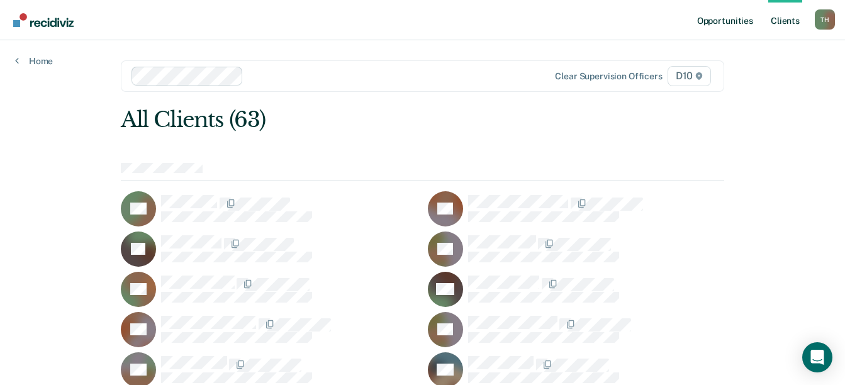
click at [723, 19] on link "Opportunities" at bounding box center [725, 20] width 61 height 40
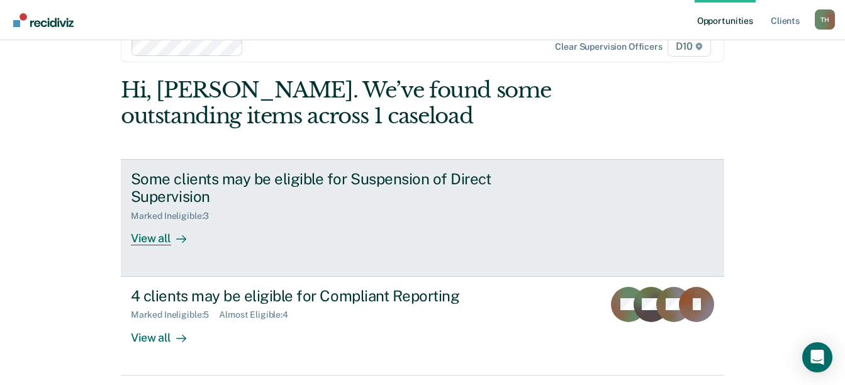
scroll to position [52, 0]
